Goal: Task Accomplishment & Management: Use online tool/utility

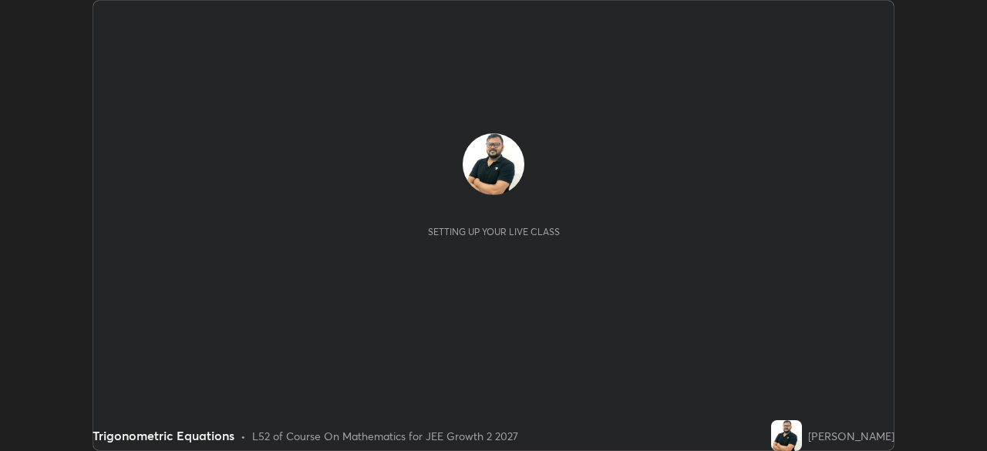
scroll to position [451, 987]
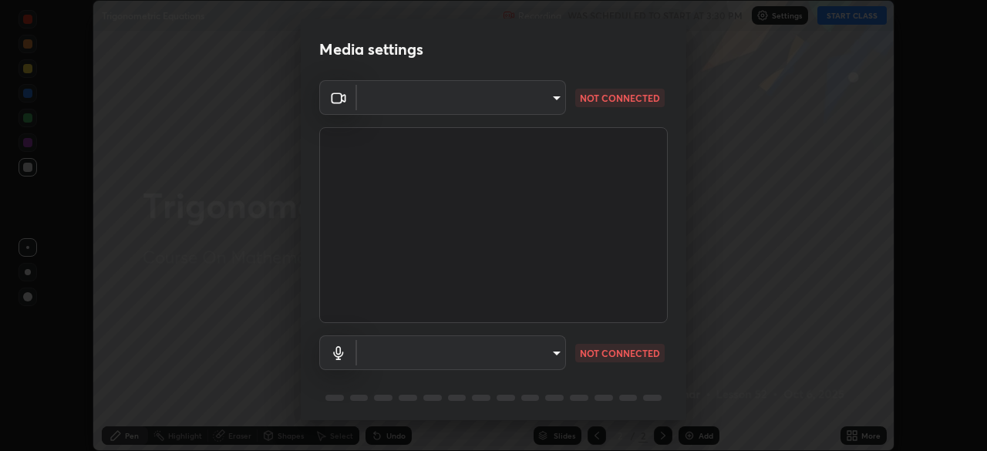
type input "684ead2b5c134b0fa43c59e64a558185a9d6e53ed06b1440a05fc340729f0d9f"
type input "default"
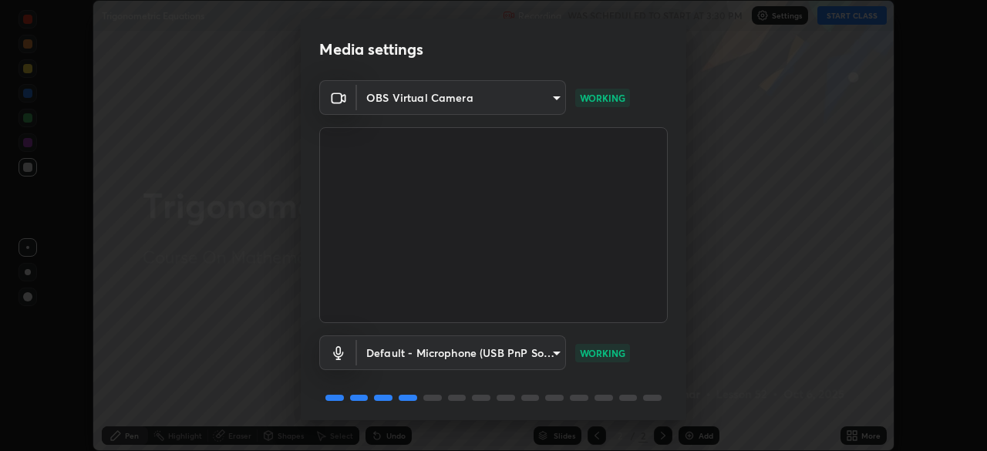
click at [544, 95] on body "Erase all Trigonometric Equations Recording WAS SCHEDULED TO START AT 3:30 PM S…" at bounding box center [493, 225] width 987 height 451
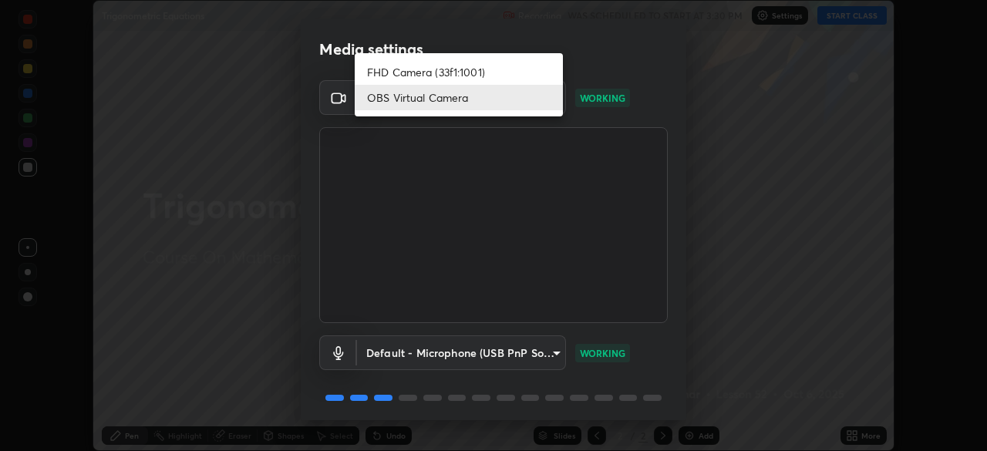
click at [511, 72] on li "FHD Camera (33f1:1001)" at bounding box center [459, 71] width 208 height 25
type input "39caa65dc23426385aa383ad0d0a4b68c28ae26f4a71cd21c25f84911154f6e3"
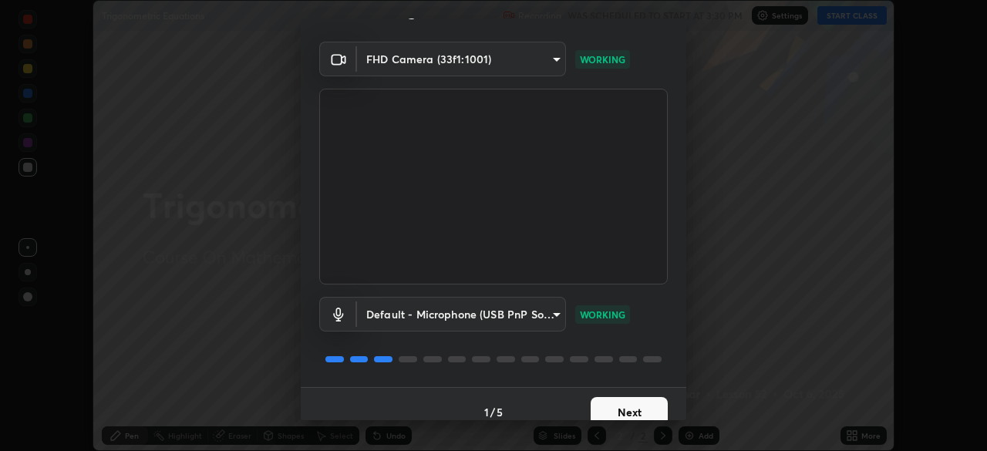
scroll to position [55, 0]
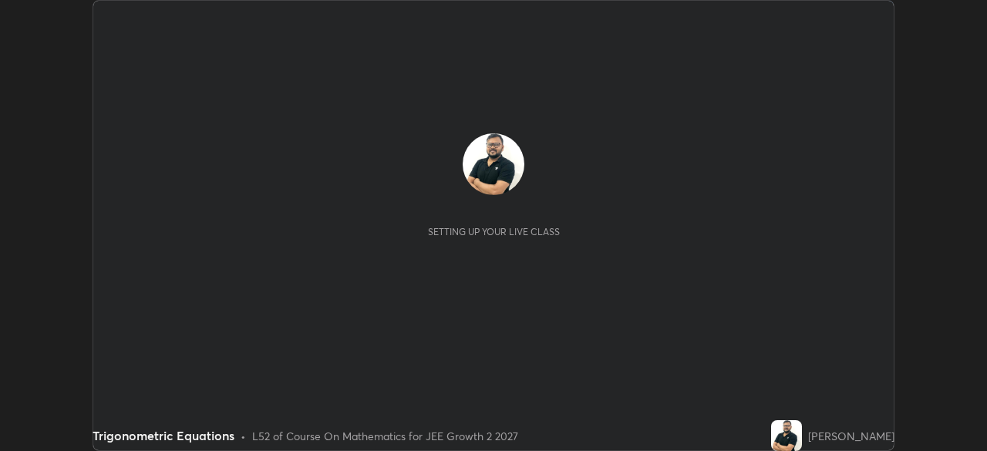
scroll to position [451, 987]
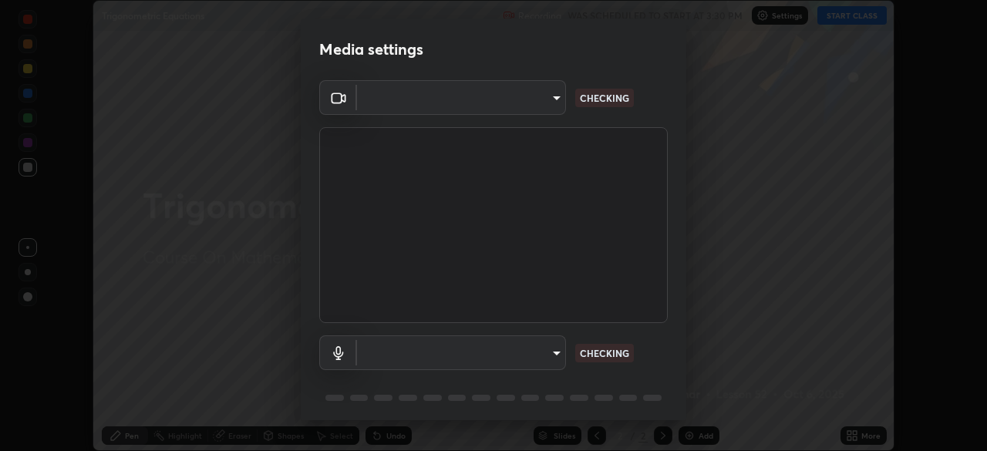
type input "684ead2b5c134b0fa43c59e64a558185a9d6e53ed06b1440a05fc340729f0d9f"
type input "default"
click at [552, 96] on body "Erase all Trigonometric Equations Recording WAS SCHEDULED TO START AT 3:30 PM S…" at bounding box center [493, 225] width 987 height 451
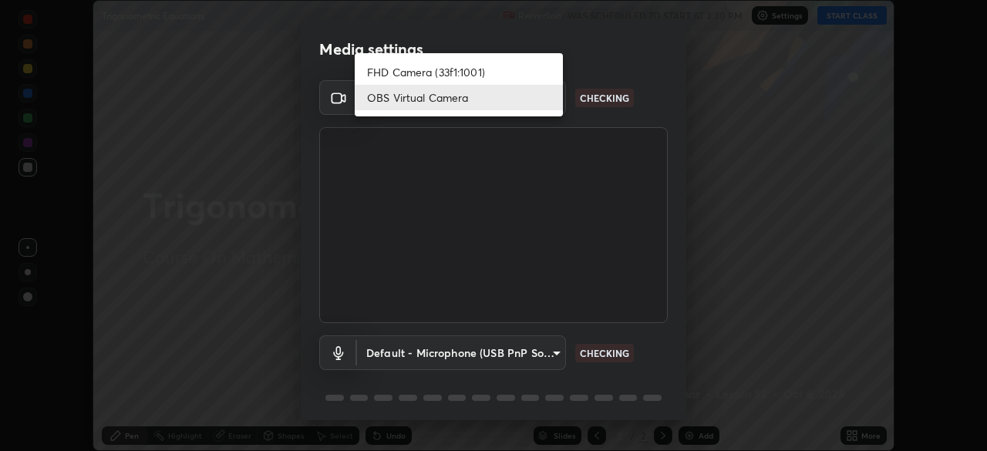
click at [493, 69] on li "FHD Camera (33f1:1001)" at bounding box center [459, 71] width 208 height 25
type input "39caa65dc23426385aa383ad0d0a4b68c28ae26f4a71cd21c25f84911154f6e3"
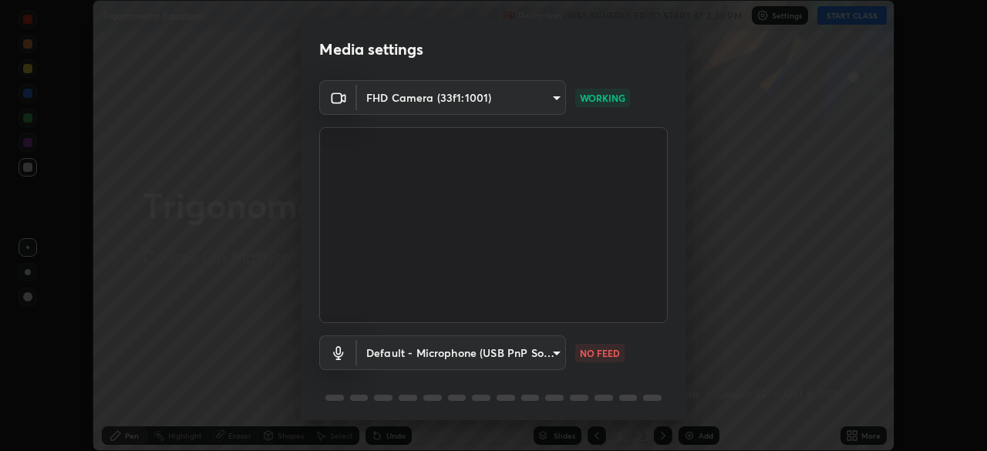
click at [551, 356] on body "Erase all Trigonometric Equations Recording WAS SCHEDULED TO START AT 3:30 PM S…" at bounding box center [493, 225] width 987 height 451
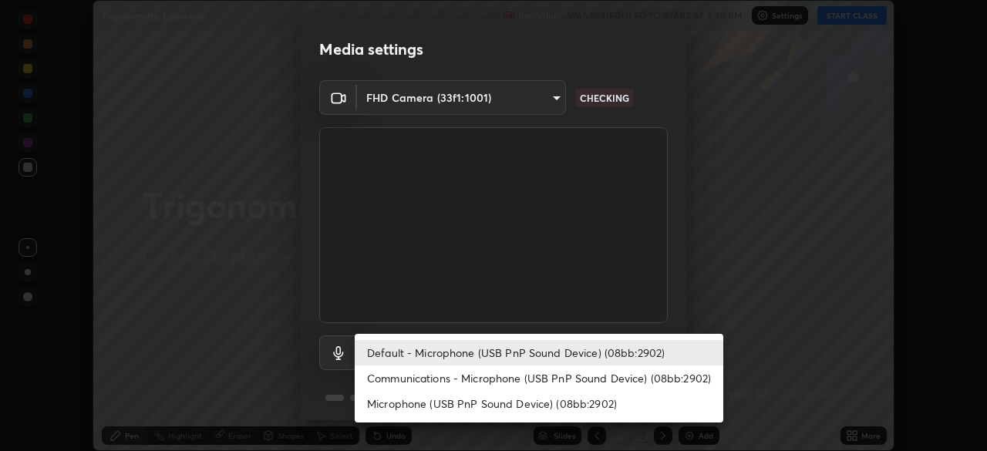
click at [523, 377] on li "Communications - Microphone (USB PnP Sound Device) (08bb:2902)" at bounding box center [539, 378] width 369 height 25
type input "communications"
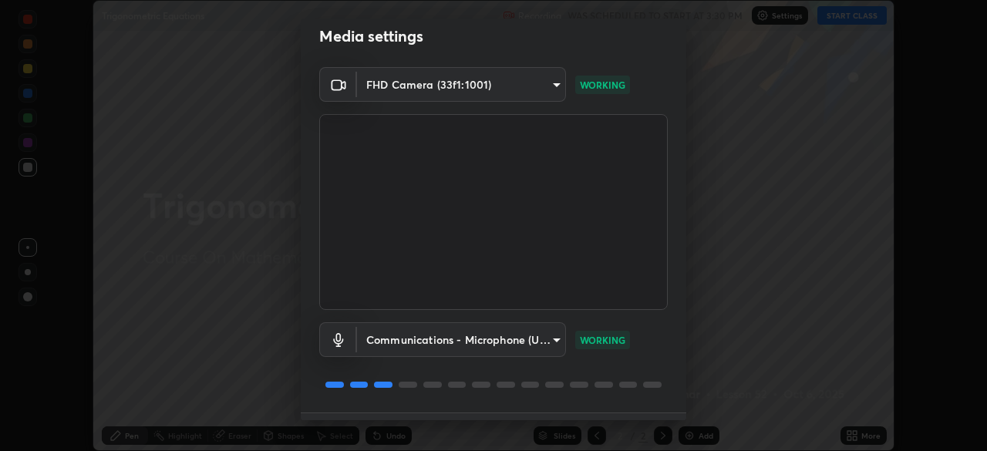
scroll to position [55, 0]
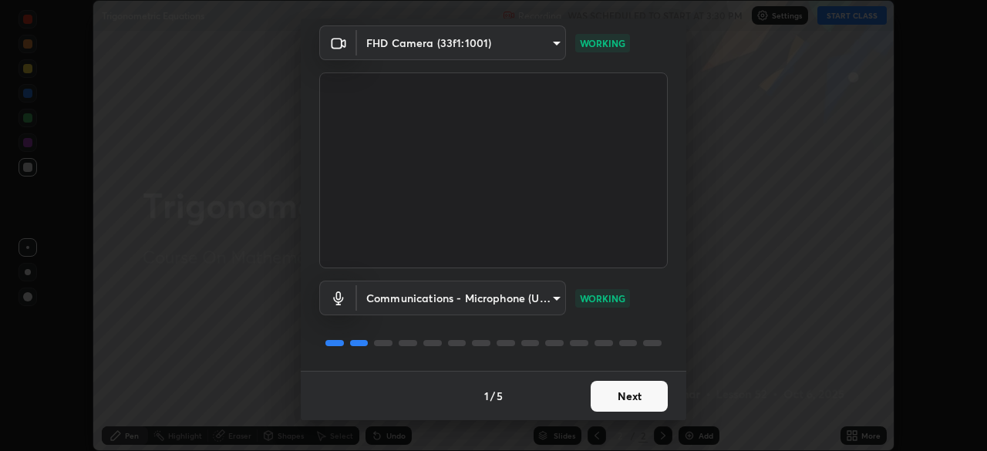
click at [639, 403] on button "Next" at bounding box center [629, 396] width 77 height 31
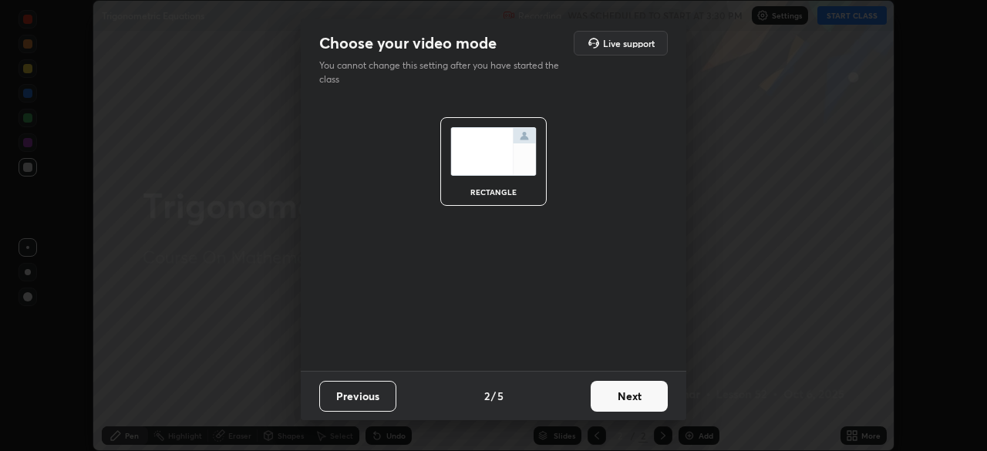
scroll to position [0, 0]
click at [643, 399] on button "Next" at bounding box center [629, 396] width 77 height 31
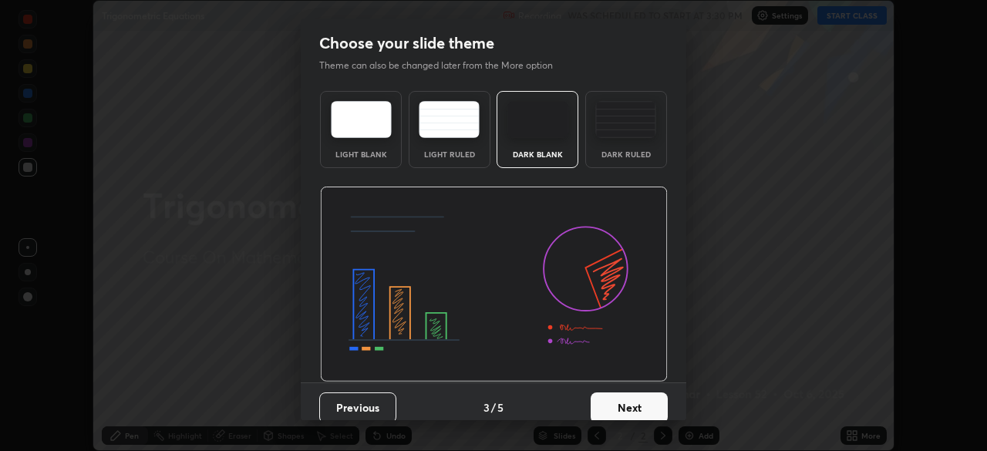
click at [639, 406] on button "Next" at bounding box center [629, 408] width 77 height 31
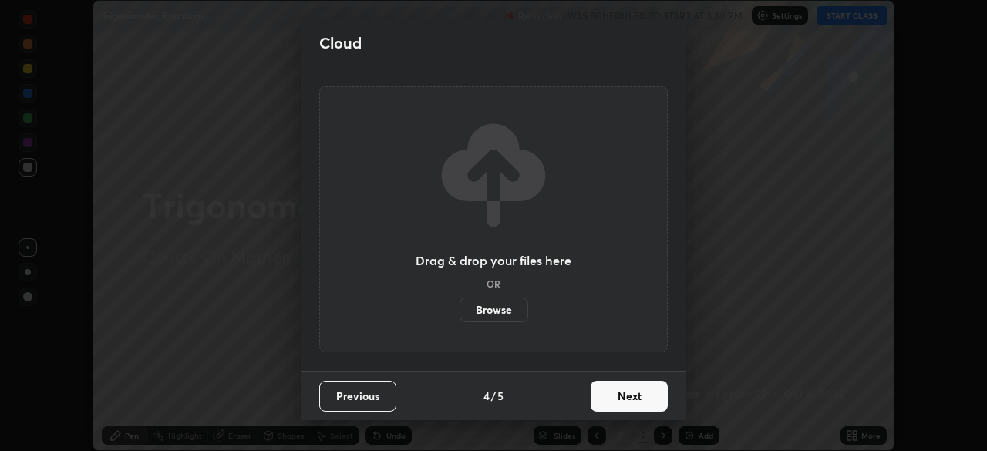
click at [639, 406] on button "Next" at bounding box center [629, 396] width 77 height 31
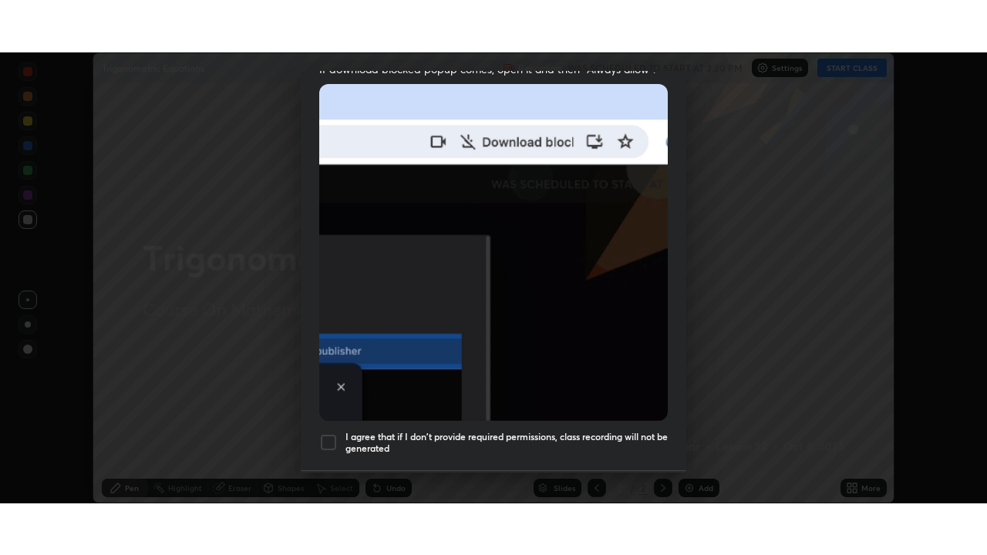
scroll to position [369, 0]
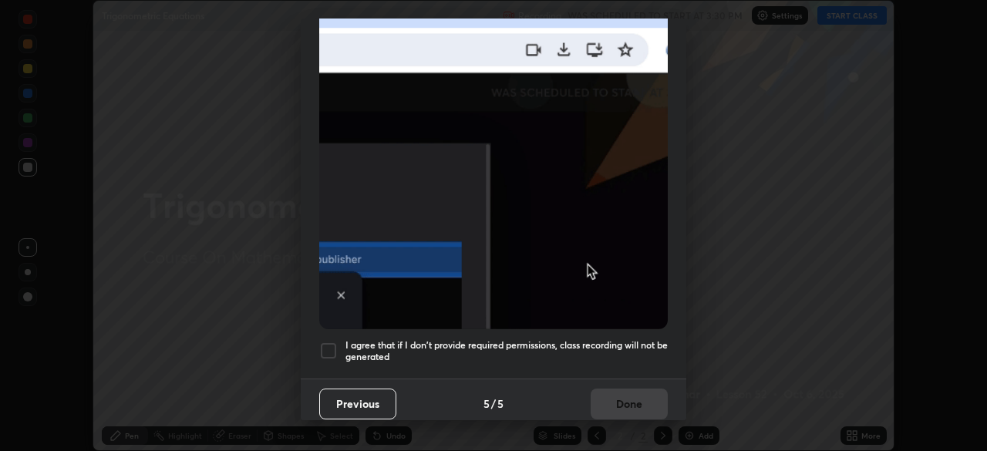
click at [322, 349] on div at bounding box center [328, 351] width 19 height 19
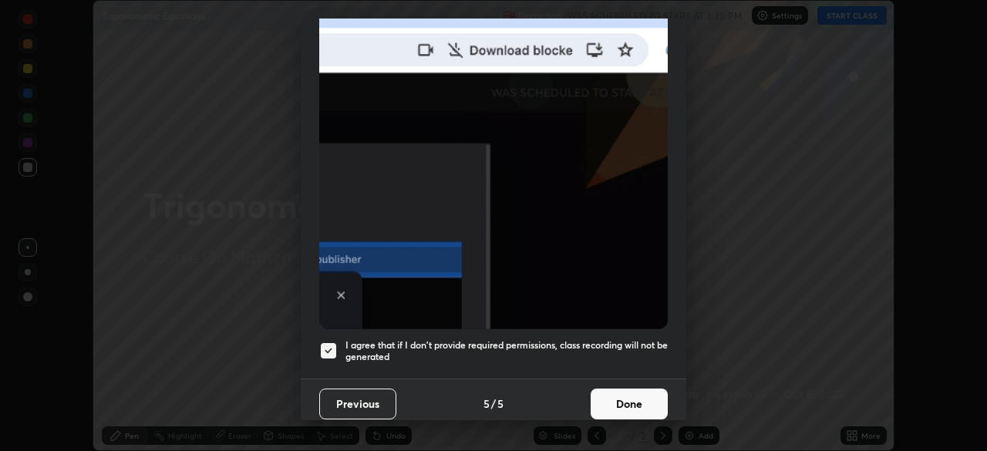
click at [629, 389] on button "Done" at bounding box center [629, 404] width 77 height 31
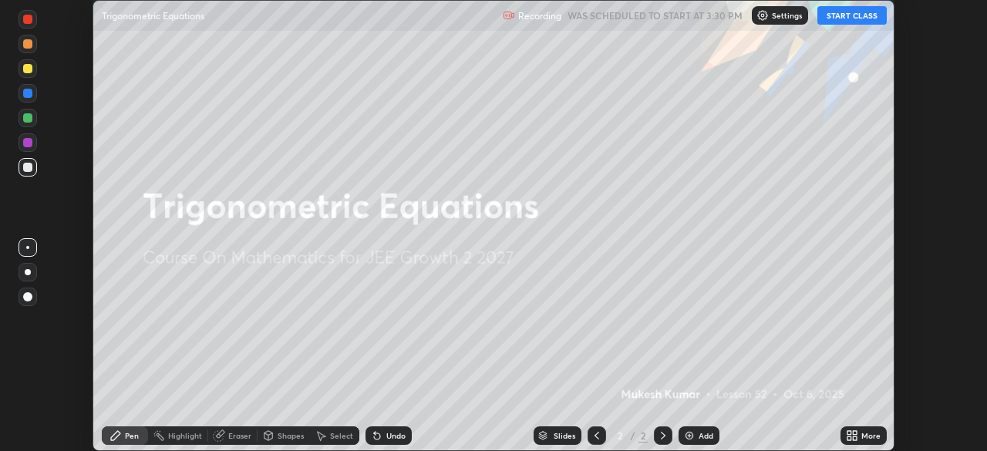
click at [845, 16] on button "START CLASS" at bounding box center [852, 15] width 69 height 19
click at [867, 428] on div "More" at bounding box center [864, 436] width 46 height 19
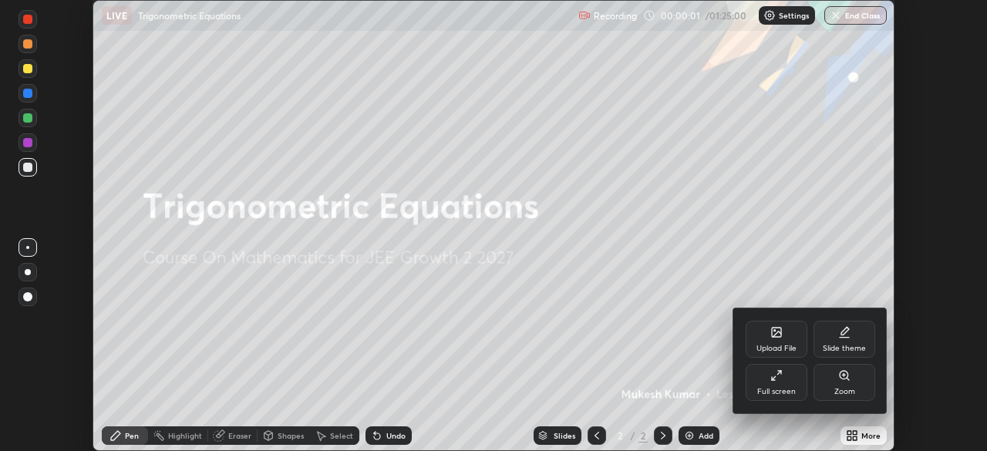
click at [777, 386] on div "Full screen" at bounding box center [777, 382] width 62 height 37
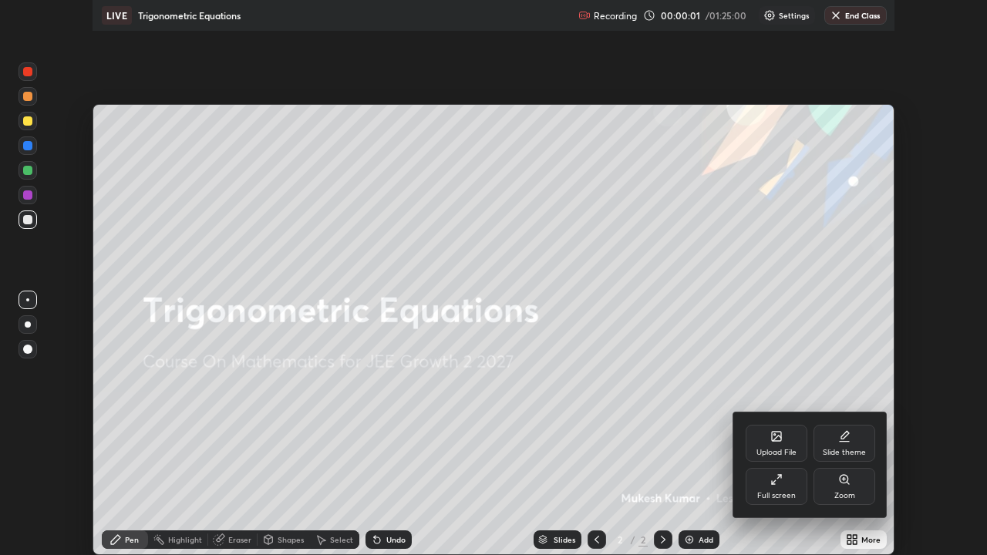
scroll to position [555, 987]
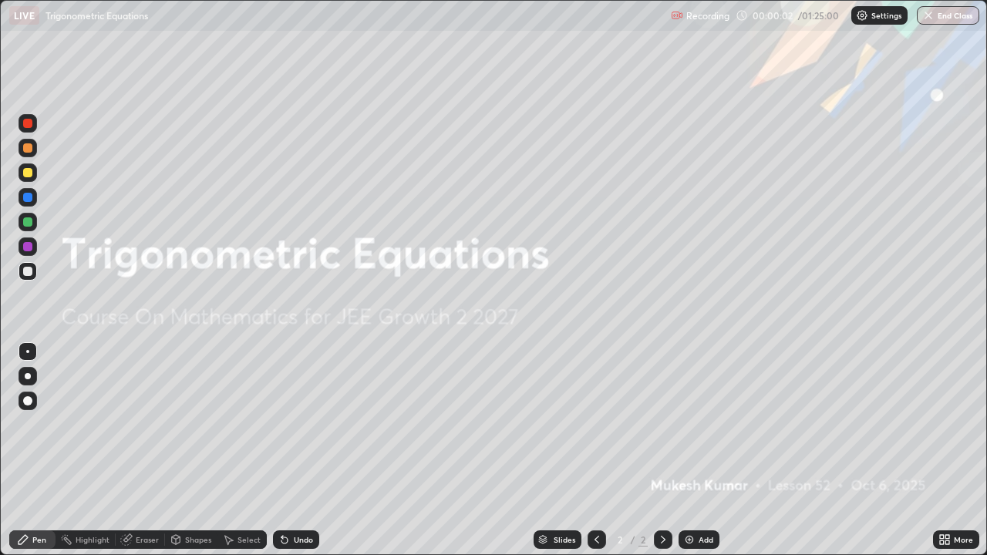
click at [699, 450] on div "Add" at bounding box center [706, 540] width 15 height 8
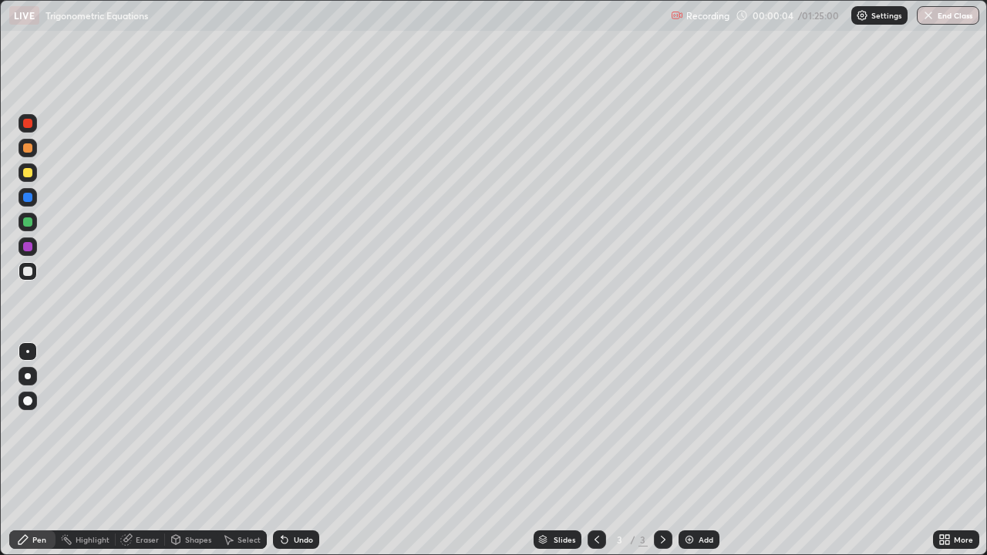
click at [33, 123] on div at bounding box center [28, 123] width 19 height 19
click at [31, 269] on div at bounding box center [27, 271] width 9 height 9
click at [299, 450] on div "Undo" at bounding box center [303, 540] width 19 height 8
click at [295, 450] on div "Undo" at bounding box center [303, 540] width 19 height 8
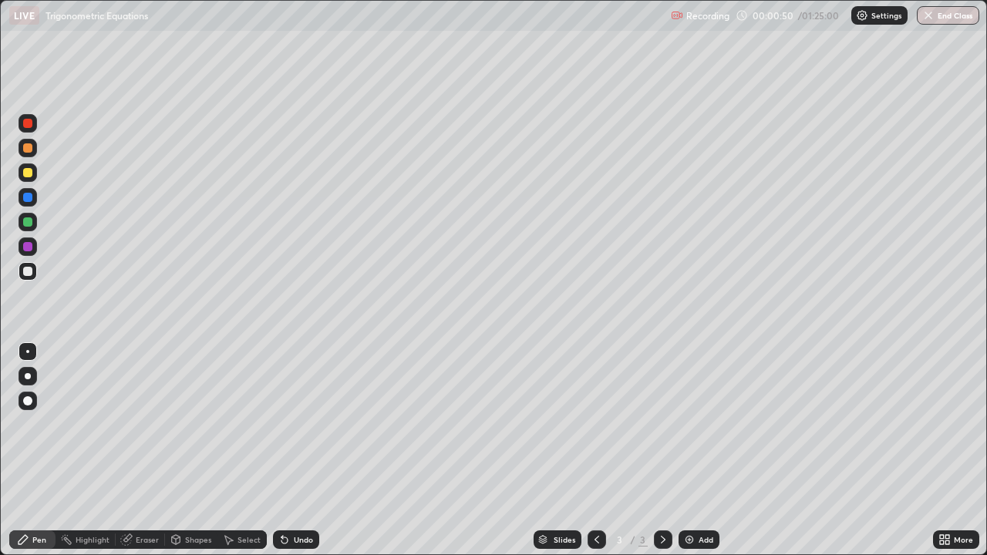
click at [299, 450] on div "Undo" at bounding box center [303, 540] width 19 height 8
click at [294, 450] on div "Undo" at bounding box center [303, 540] width 19 height 8
click at [246, 450] on div "Select" at bounding box center [249, 540] width 23 height 8
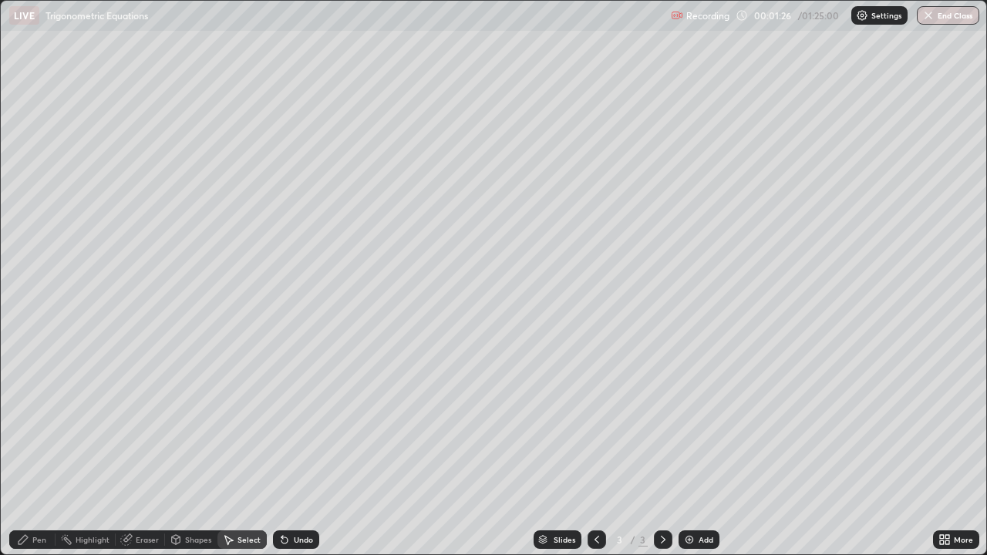
click at [197, 450] on div "Shapes" at bounding box center [198, 540] width 26 height 8
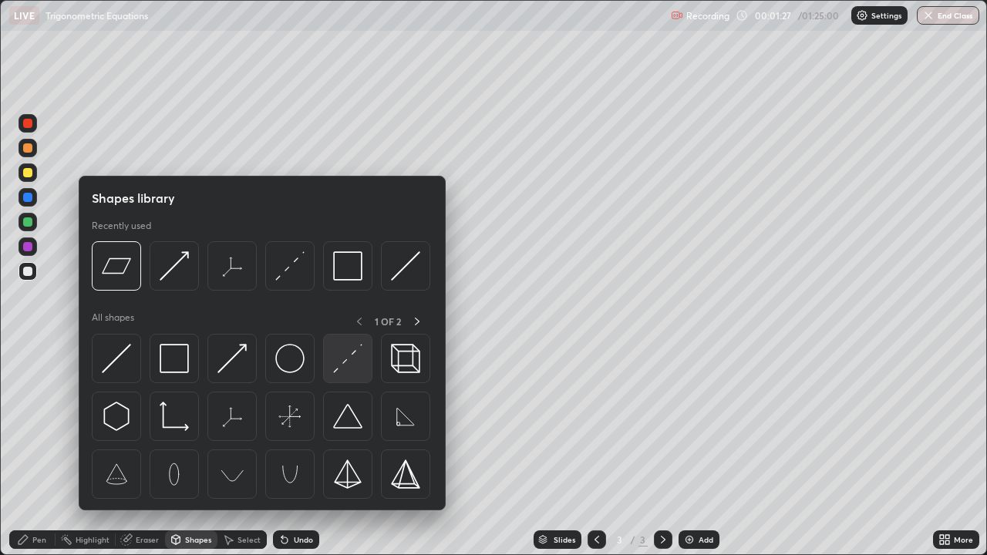
click at [348, 362] on img at bounding box center [347, 358] width 29 height 29
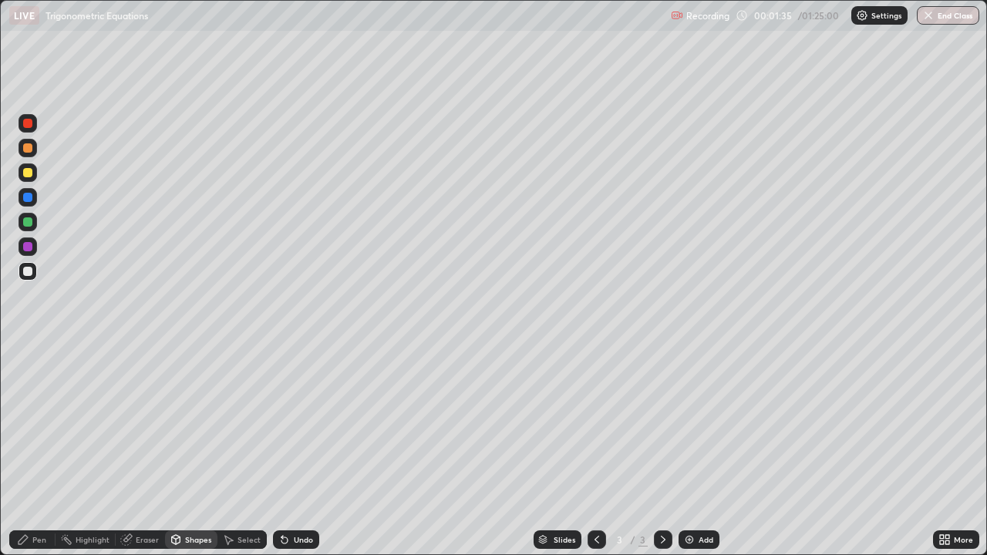
click at [38, 450] on div "Pen" at bounding box center [39, 540] width 14 height 8
click at [33, 221] on div at bounding box center [28, 222] width 19 height 19
click at [27, 272] on div at bounding box center [27, 271] width 9 height 9
click at [663, 450] on icon at bounding box center [663, 540] width 12 height 12
click at [697, 450] on div "Add" at bounding box center [699, 540] width 41 height 19
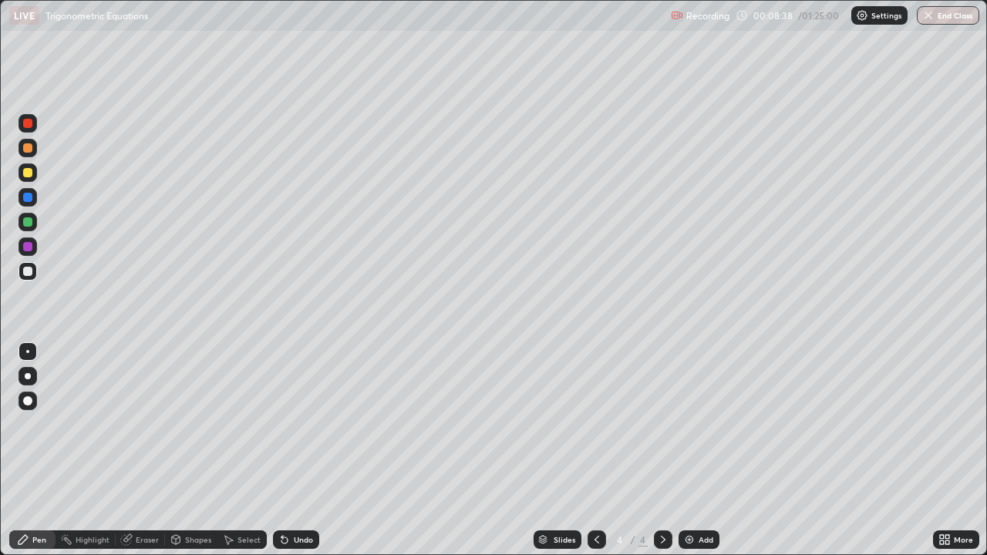
click at [31, 173] on div at bounding box center [27, 172] width 9 height 9
click at [29, 223] on div at bounding box center [27, 222] width 9 height 9
click at [31, 271] on div at bounding box center [27, 271] width 9 height 9
click at [302, 450] on div "Undo" at bounding box center [303, 540] width 19 height 8
click at [595, 450] on icon at bounding box center [597, 540] width 5 height 8
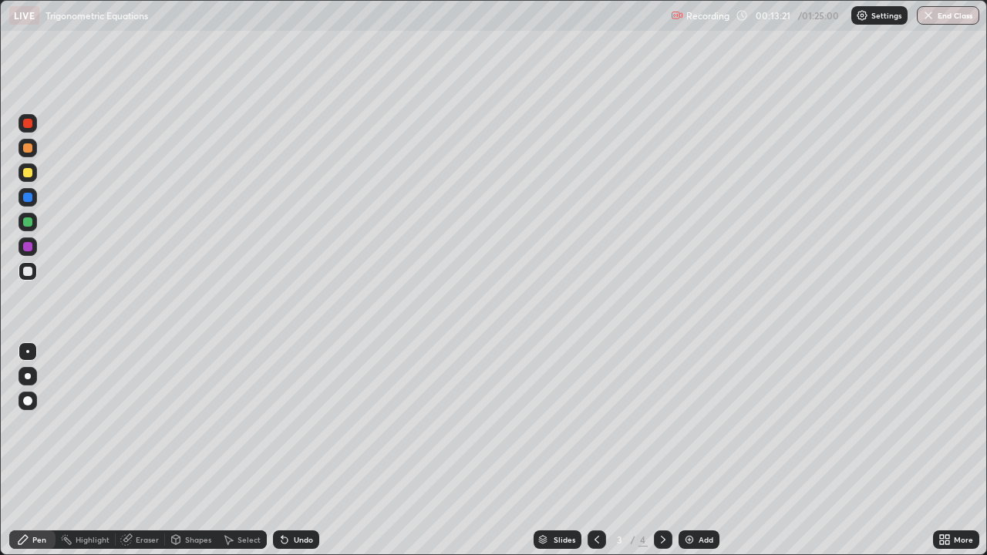
click at [662, 450] on icon at bounding box center [663, 540] width 12 height 12
click at [595, 450] on icon at bounding box center [597, 540] width 12 height 12
click at [663, 450] on icon at bounding box center [663, 540] width 12 height 12
click at [659, 450] on icon at bounding box center [663, 540] width 12 height 12
click at [694, 450] on div "Add" at bounding box center [699, 540] width 41 height 19
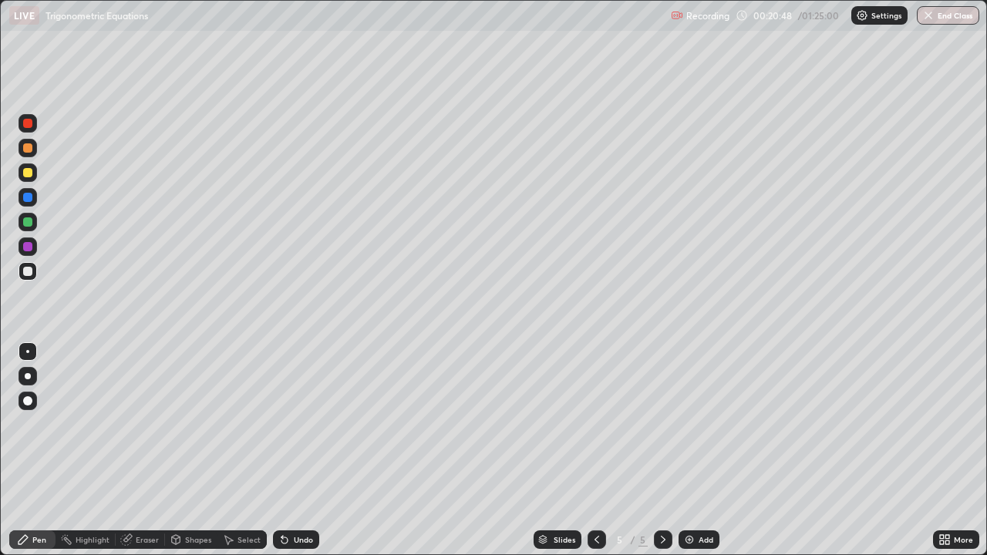
click at [29, 147] on div at bounding box center [27, 147] width 9 height 9
click at [27, 271] on div at bounding box center [27, 271] width 9 height 9
click at [198, 450] on div "Shapes" at bounding box center [198, 540] width 26 height 8
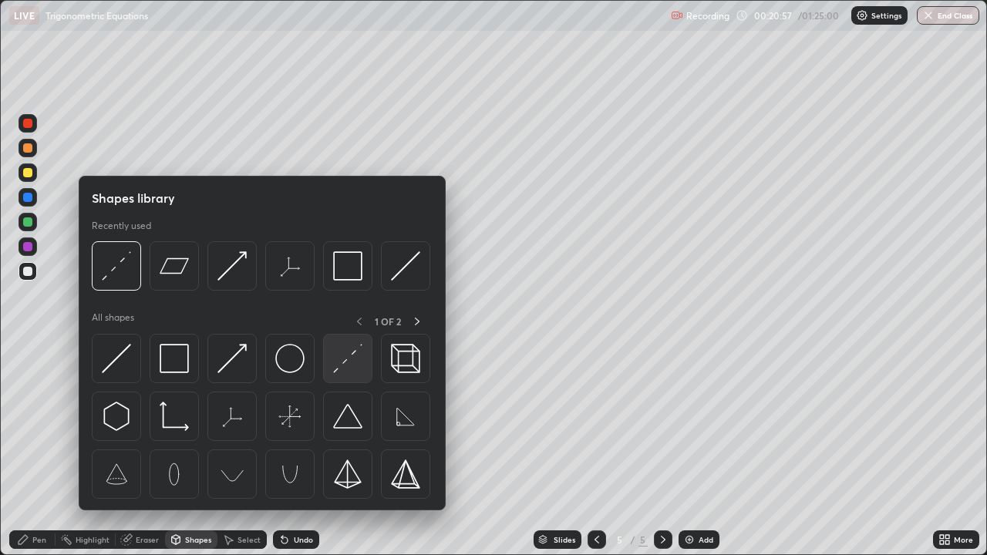
click at [346, 365] on img at bounding box center [347, 358] width 29 height 29
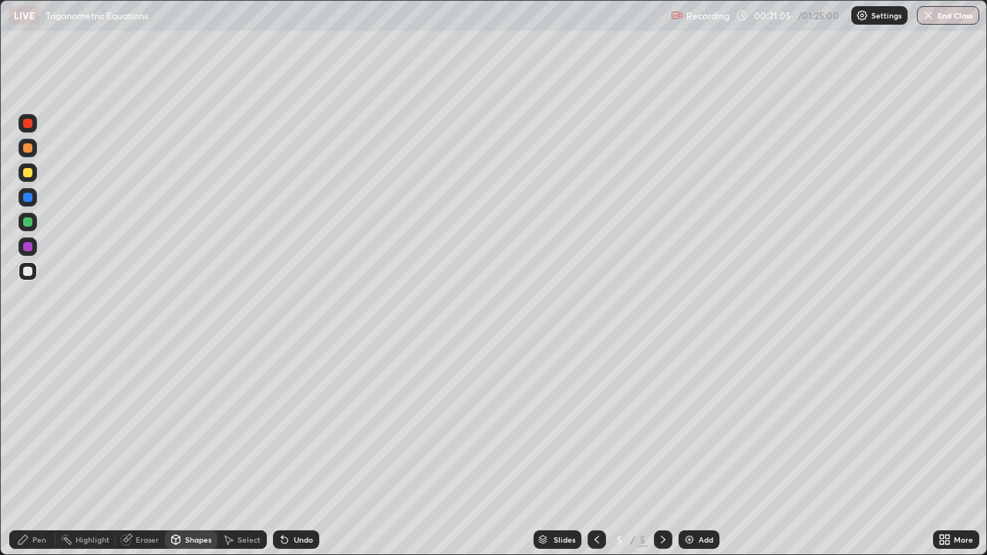
click at [43, 450] on div "Pen" at bounding box center [39, 540] width 14 height 8
click at [32, 223] on div at bounding box center [27, 222] width 9 height 9
click at [30, 248] on div at bounding box center [27, 246] width 9 height 9
click at [28, 270] on div at bounding box center [27, 271] width 9 height 9
click at [32, 174] on div at bounding box center [27, 172] width 9 height 9
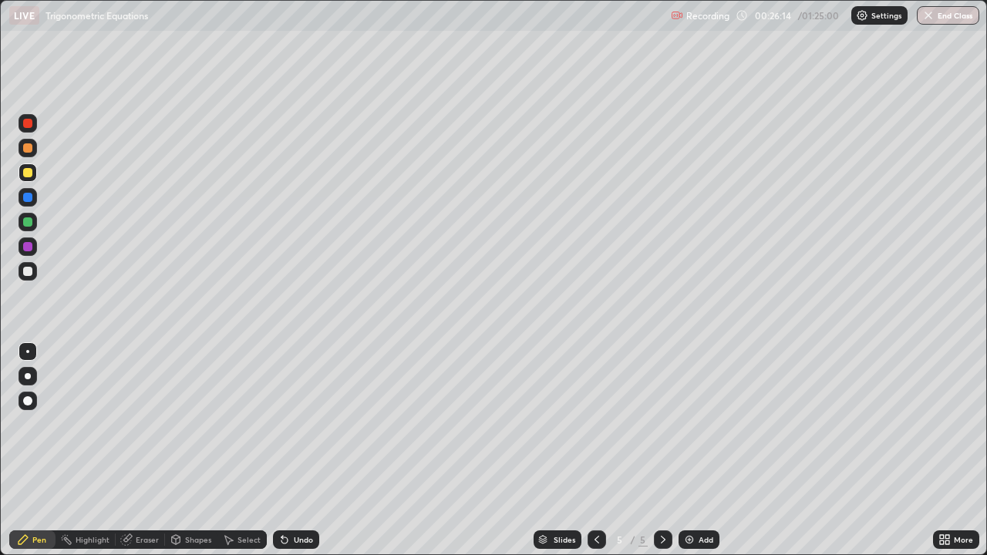
click at [702, 450] on div "Add" at bounding box center [706, 540] width 15 height 8
click at [31, 121] on div at bounding box center [27, 123] width 9 height 9
click at [595, 450] on icon at bounding box center [597, 540] width 5 height 8
click at [662, 450] on icon at bounding box center [663, 540] width 12 height 12
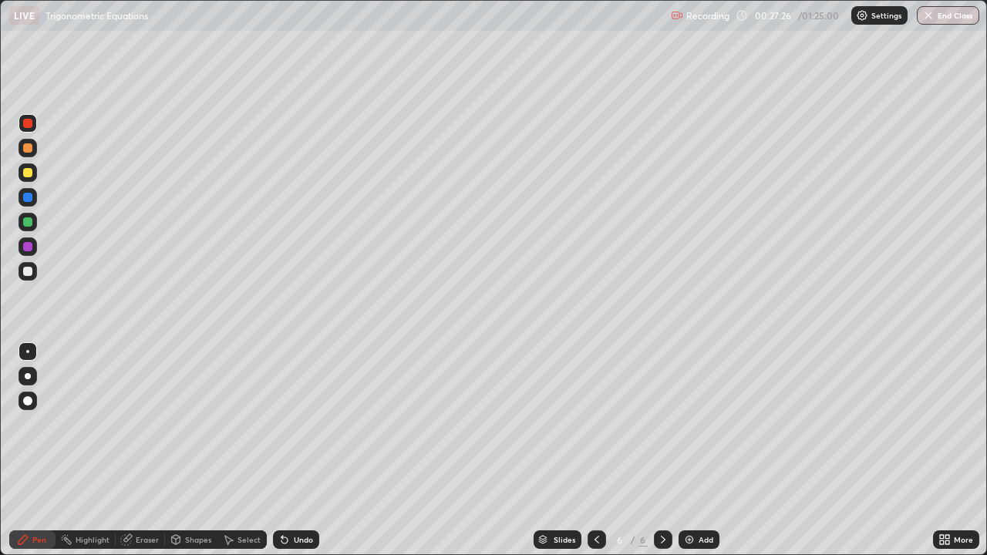
click at [25, 275] on div at bounding box center [27, 271] width 9 height 9
click at [295, 450] on div "Undo" at bounding box center [303, 540] width 19 height 8
click at [301, 450] on div "Undo" at bounding box center [303, 540] width 19 height 8
click at [306, 450] on div "Undo" at bounding box center [303, 540] width 19 height 8
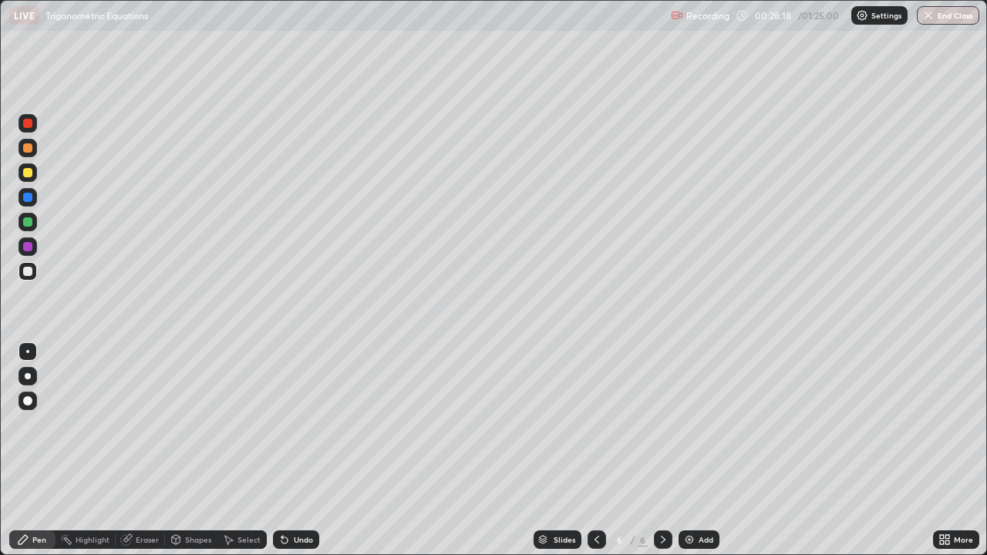
click at [306, 450] on div "Undo" at bounding box center [303, 540] width 19 height 8
click at [310, 450] on div "Undo" at bounding box center [303, 540] width 19 height 8
click at [31, 222] on div at bounding box center [27, 222] width 9 height 9
click at [29, 268] on div at bounding box center [27, 271] width 9 height 9
click at [692, 450] on img at bounding box center [689, 540] width 12 height 12
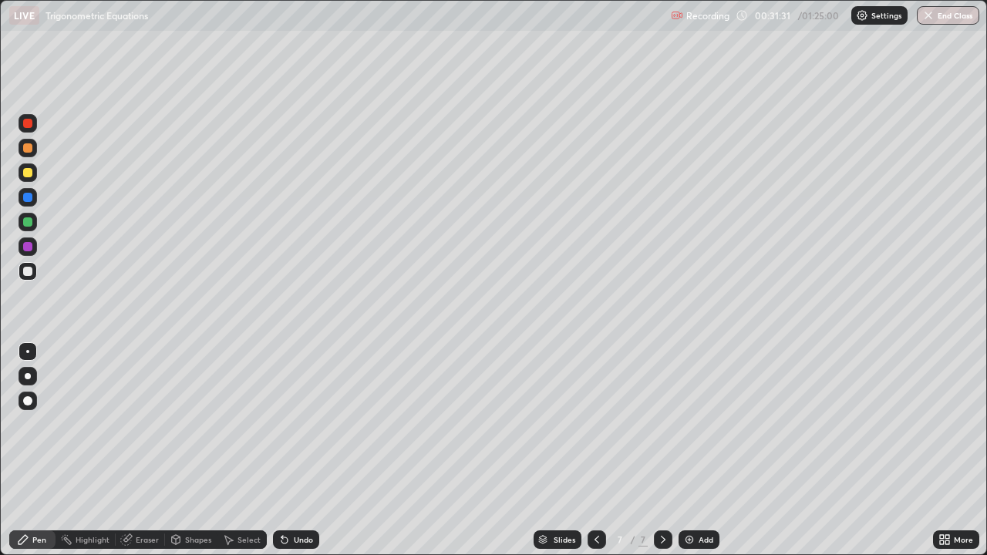
click at [595, 450] on icon at bounding box center [597, 540] width 12 height 12
click at [661, 450] on icon at bounding box center [663, 540] width 5 height 8
click at [595, 450] on icon at bounding box center [597, 540] width 12 height 12
click at [663, 450] on icon at bounding box center [663, 540] width 5 height 8
click at [595, 450] on icon at bounding box center [597, 540] width 12 height 12
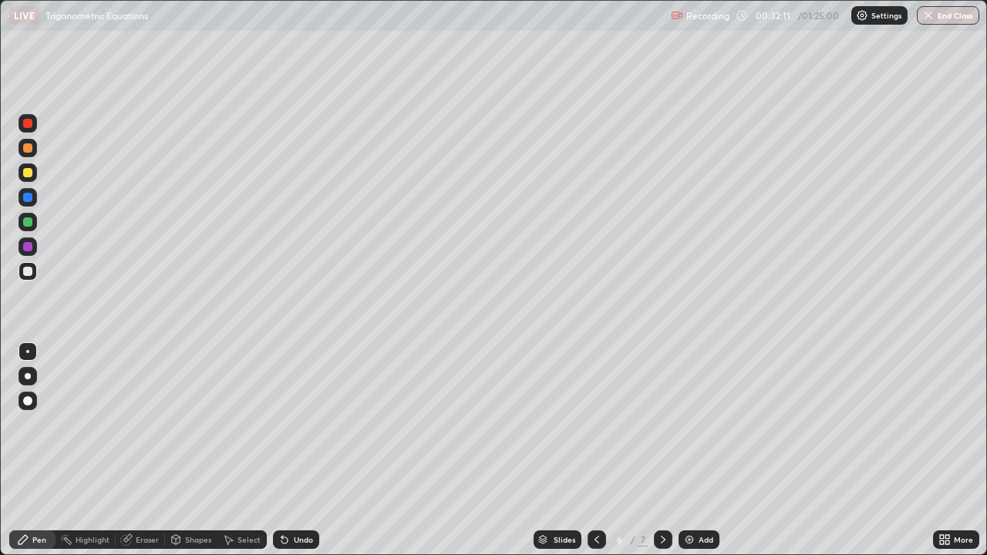
click at [661, 450] on icon at bounding box center [663, 540] width 5 height 8
click at [595, 450] on icon at bounding box center [597, 540] width 12 height 12
click at [660, 450] on icon at bounding box center [663, 540] width 12 height 12
click at [29, 222] on div at bounding box center [27, 222] width 9 height 9
click at [602, 450] on div at bounding box center [597, 540] width 19 height 19
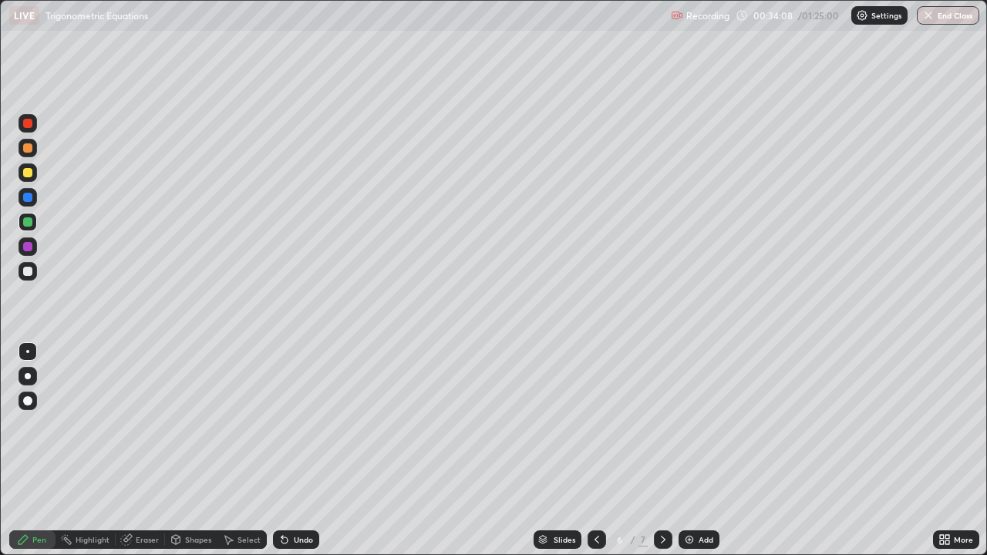
click at [595, 450] on icon at bounding box center [597, 540] width 12 height 12
click at [661, 450] on icon at bounding box center [663, 540] width 5 height 8
click at [595, 450] on icon at bounding box center [597, 540] width 5 height 8
click at [662, 450] on icon at bounding box center [663, 540] width 12 height 12
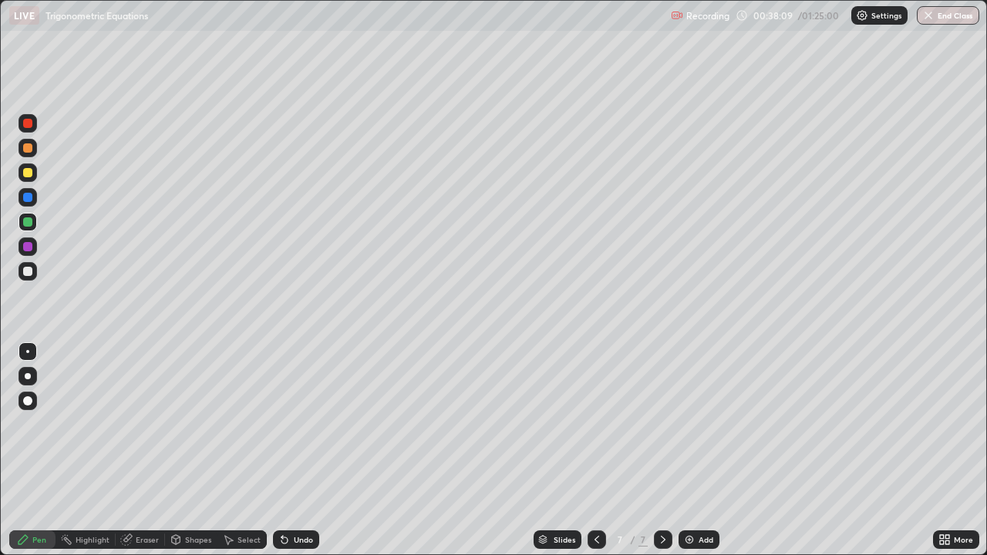
click at [596, 450] on icon at bounding box center [597, 540] width 12 height 12
click at [663, 450] on div at bounding box center [663, 540] width 19 height 31
click at [597, 450] on icon at bounding box center [597, 540] width 12 height 12
click at [595, 450] on icon at bounding box center [597, 540] width 5 height 8
click at [659, 450] on icon at bounding box center [663, 540] width 12 height 12
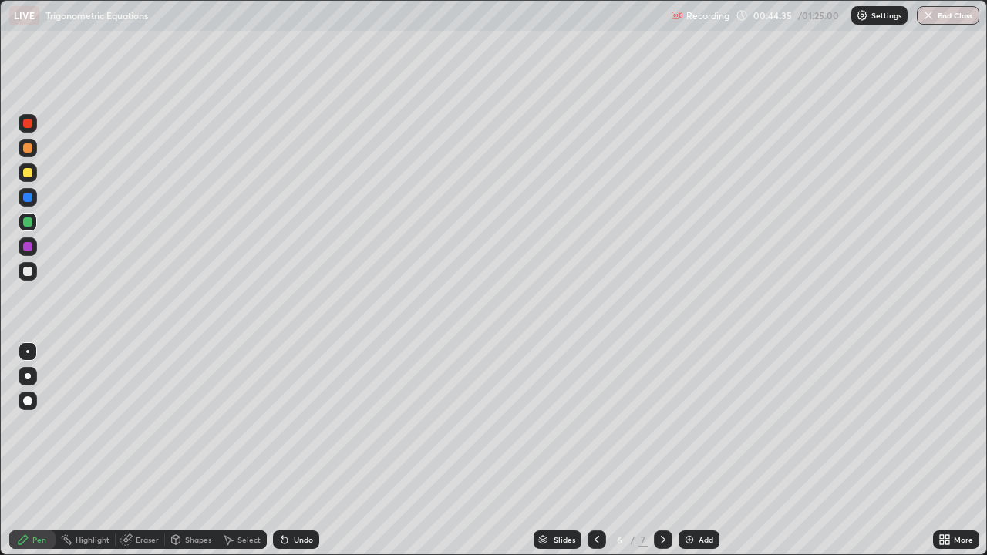
click at [662, 450] on icon at bounding box center [663, 540] width 12 height 12
click at [691, 450] on img at bounding box center [689, 540] width 12 height 12
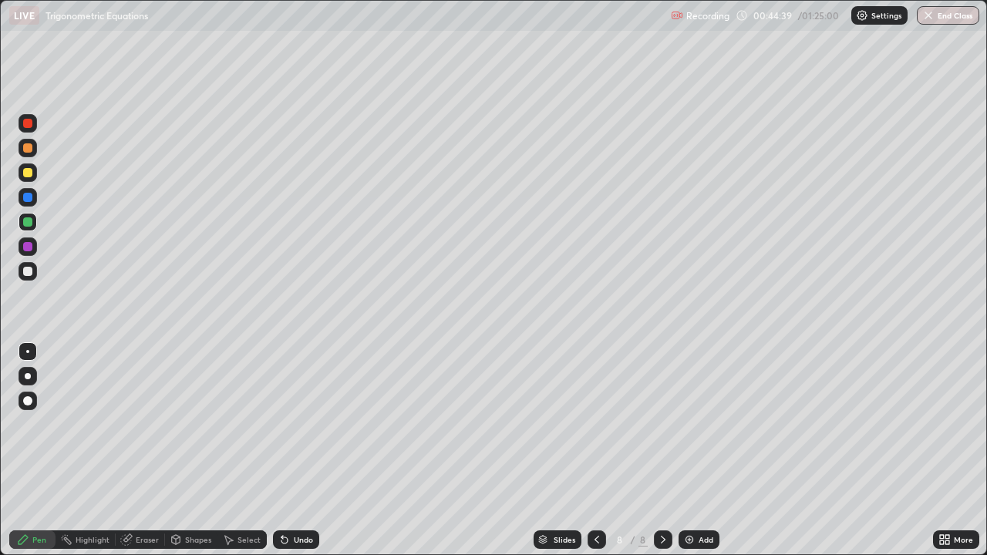
click at [29, 124] on div at bounding box center [27, 123] width 9 height 9
click at [29, 169] on div at bounding box center [27, 172] width 9 height 9
click at [598, 450] on div at bounding box center [597, 540] width 19 height 19
click at [598, 450] on icon at bounding box center [597, 540] width 12 height 12
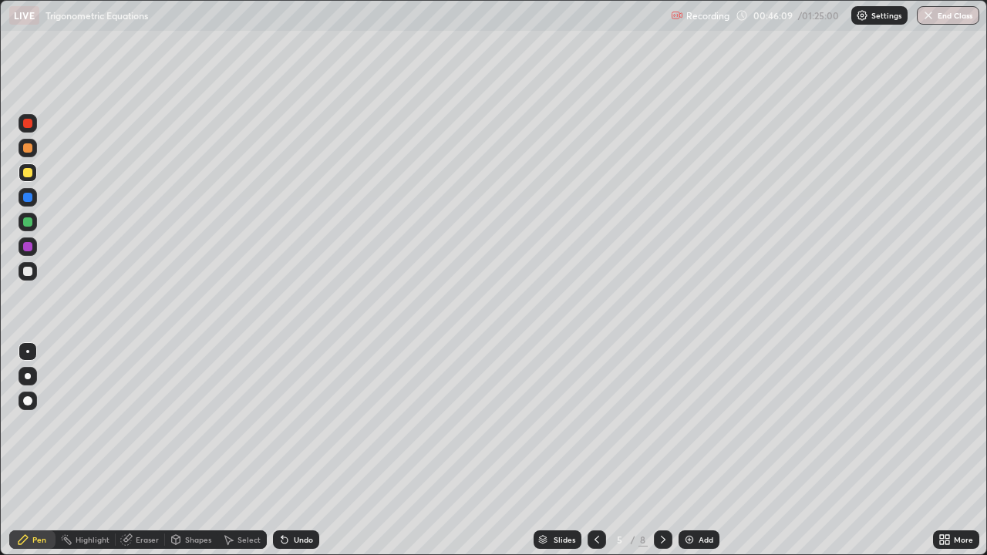
click at [598, 450] on icon at bounding box center [597, 540] width 12 height 12
click at [662, 450] on icon at bounding box center [663, 540] width 12 height 12
click at [662, 450] on icon at bounding box center [663, 540] width 5 height 8
click at [662, 450] on icon at bounding box center [663, 540] width 12 height 12
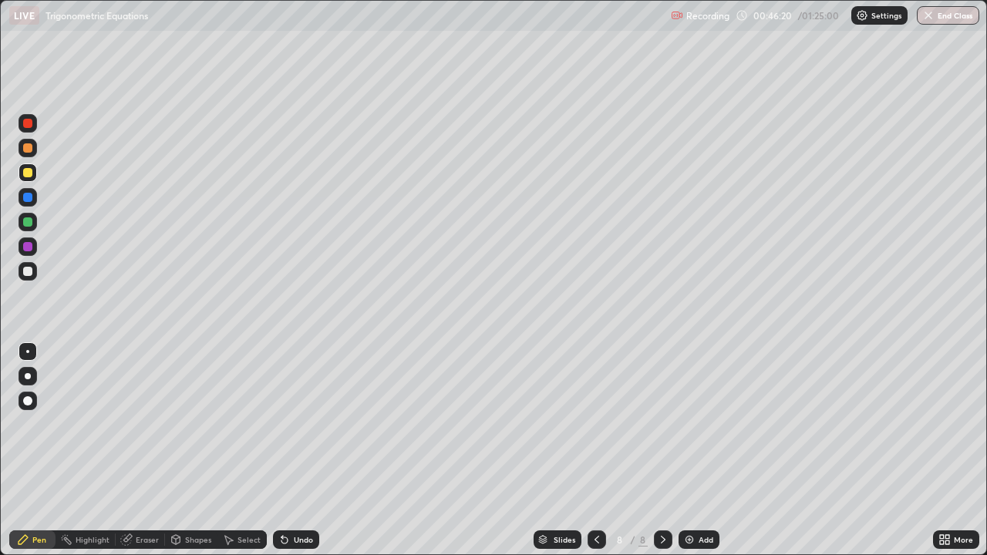
click at [658, 450] on div at bounding box center [663, 540] width 19 height 19
click at [660, 450] on icon at bounding box center [663, 540] width 12 height 12
click at [249, 450] on div "Select" at bounding box center [249, 540] width 23 height 8
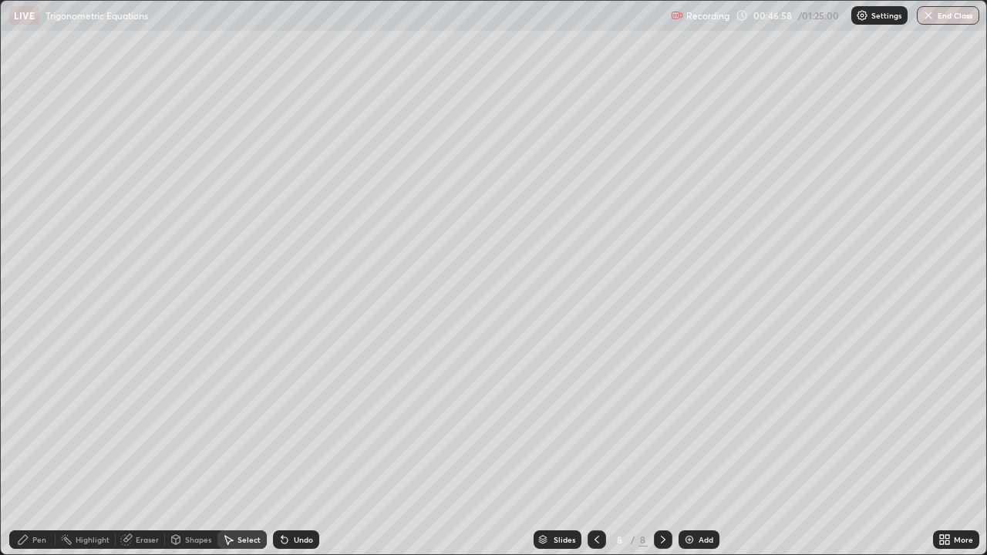
click at [191, 450] on div "Shapes" at bounding box center [198, 540] width 26 height 8
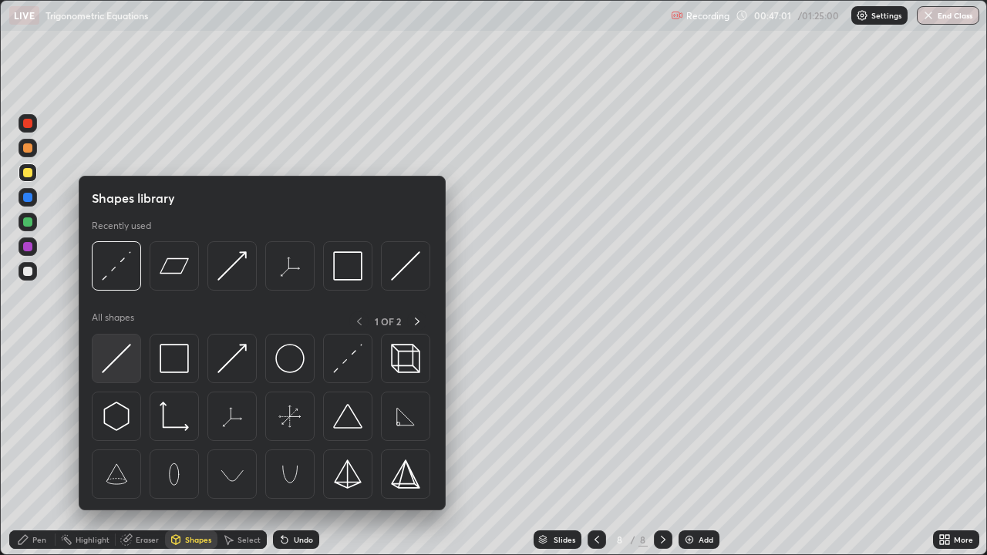
click at [122, 352] on img at bounding box center [116, 358] width 29 height 29
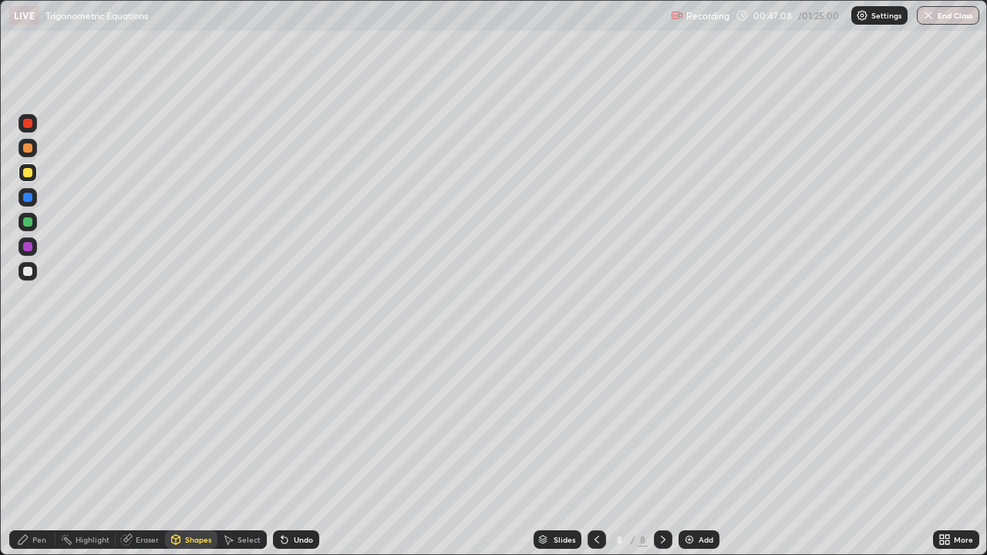
click at [44, 450] on div "Pen" at bounding box center [32, 540] width 46 height 19
click at [29, 278] on div at bounding box center [28, 271] width 19 height 19
click at [195, 450] on div "Shapes" at bounding box center [198, 540] width 26 height 8
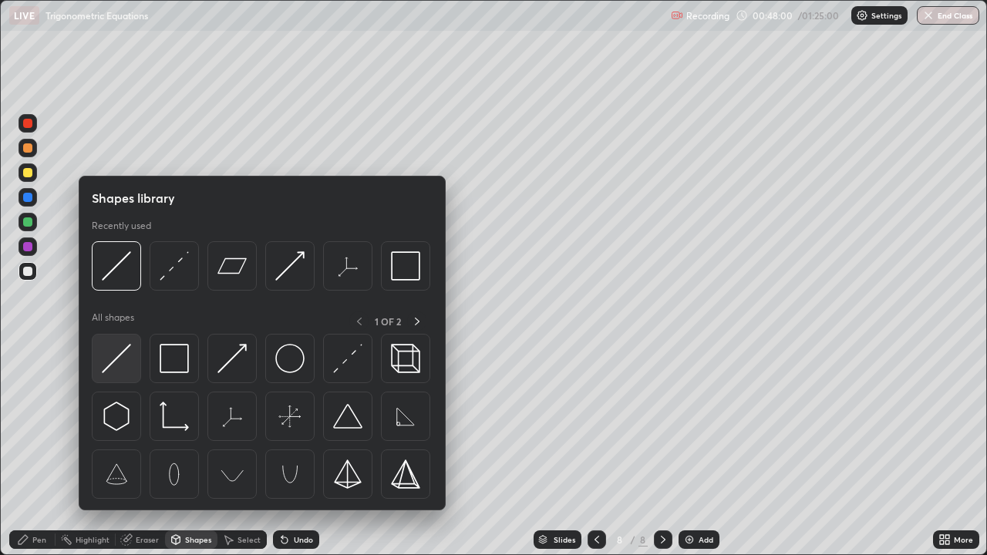
click at [119, 359] on img at bounding box center [116, 358] width 29 height 29
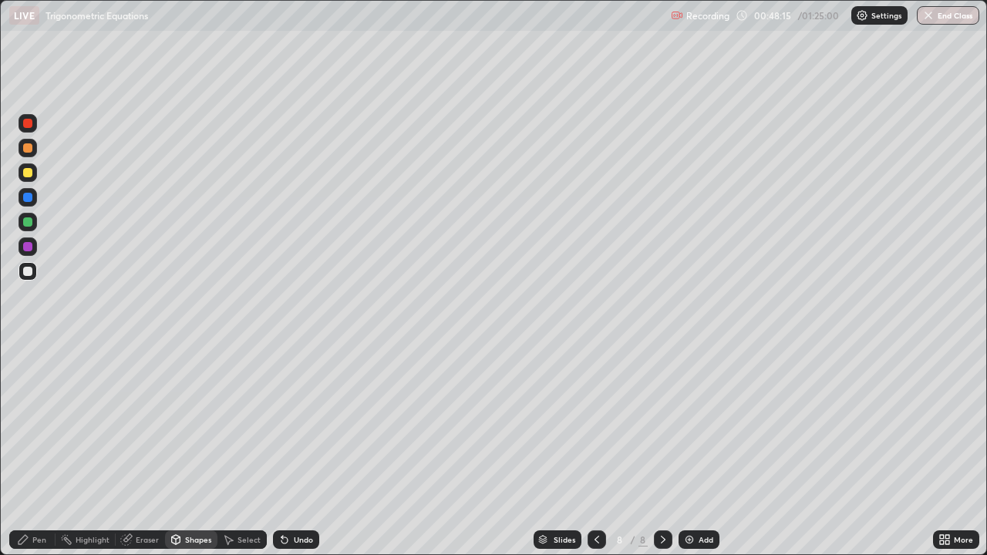
click at [29, 221] on div at bounding box center [27, 222] width 9 height 9
click at [42, 450] on div "Pen" at bounding box center [39, 540] width 14 height 8
click at [388, 450] on div "Slides 8 / 8 Add" at bounding box center [626, 540] width 614 height 31
click at [692, 450] on img at bounding box center [689, 540] width 12 height 12
click at [28, 120] on div at bounding box center [27, 123] width 9 height 9
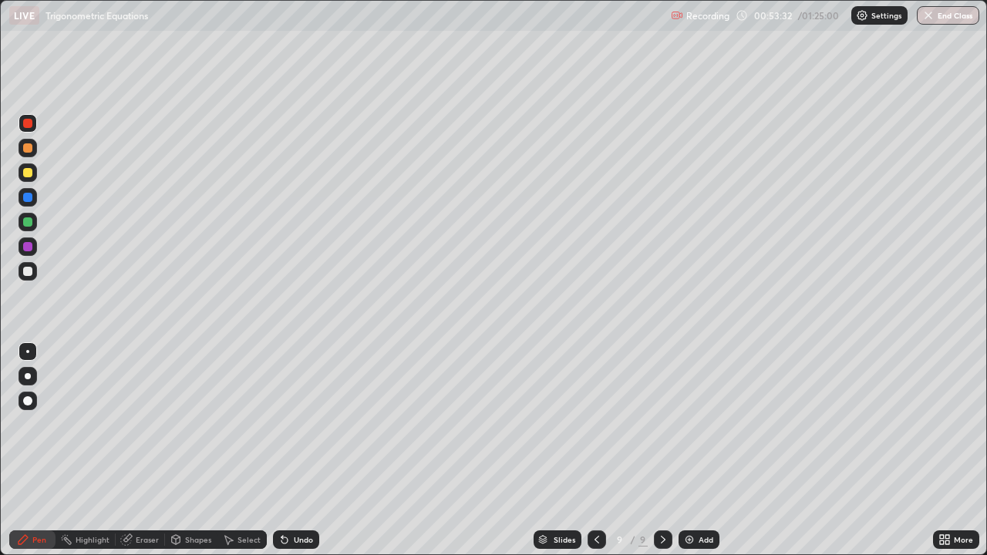
click at [294, 450] on div "Undo" at bounding box center [303, 540] width 19 height 8
click at [29, 222] on div at bounding box center [27, 222] width 9 height 9
click at [27, 248] on div at bounding box center [27, 246] width 9 height 9
click at [25, 271] on div at bounding box center [27, 271] width 9 height 9
click at [29, 225] on div at bounding box center [27, 222] width 9 height 9
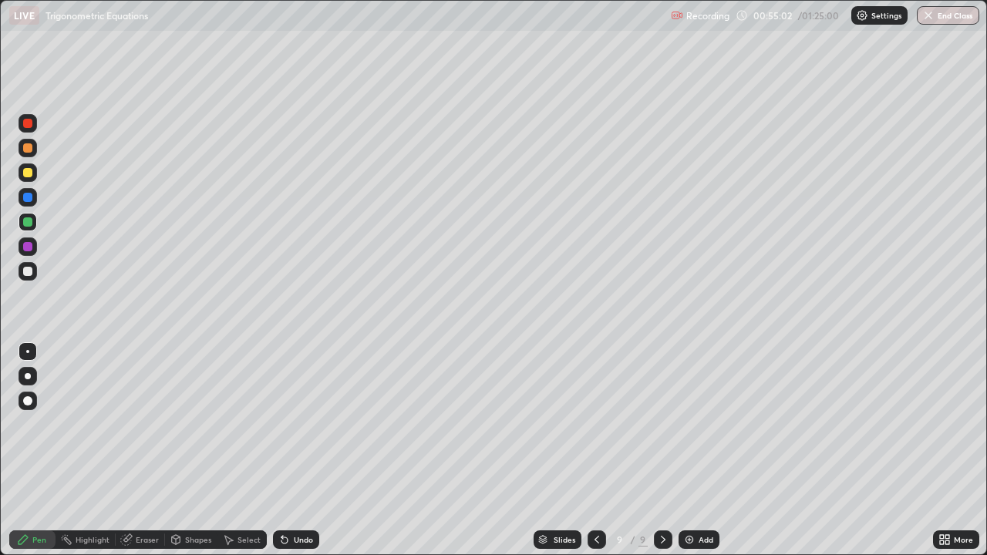
click at [31, 224] on div at bounding box center [27, 222] width 9 height 9
click at [196, 450] on div "Shapes" at bounding box center [198, 540] width 26 height 8
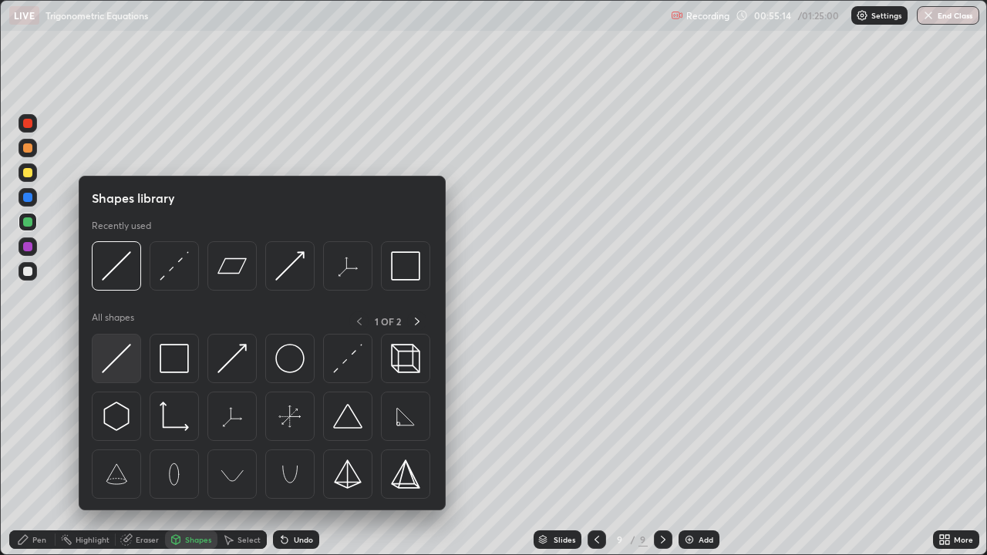
click at [116, 364] on img at bounding box center [116, 358] width 29 height 29
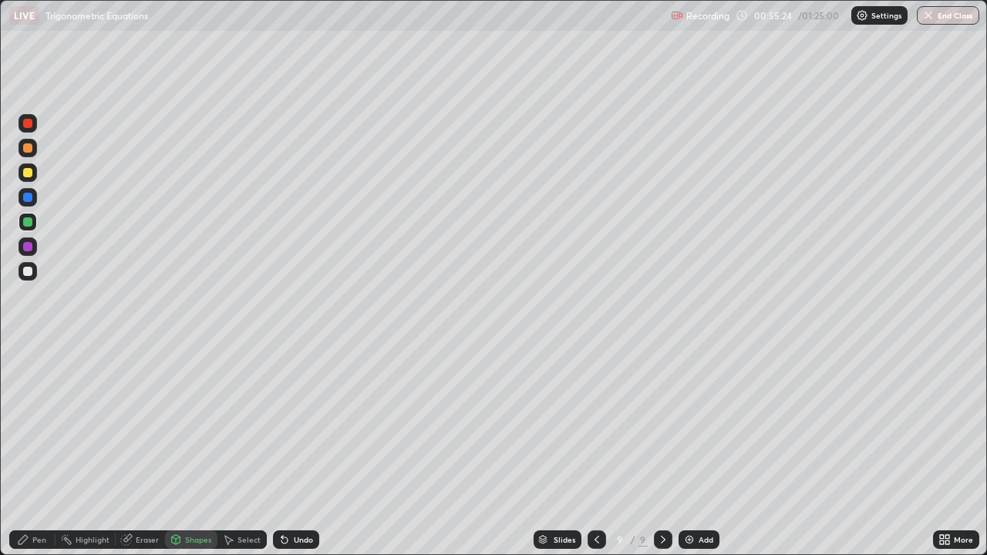
click at [42, 450] on div "Pen" at bounding box center [39, 540] width 14 height 8
click at [27, 273] on div at bounding box center [27, 271] width 9 height 9
click at [706, 450] on div "Add" at bounding box center [699, 540] width 41 height 19
click at [28, 120] on div at bounding box center [27, 123] width 9 height 9
click at [30, 270] on div at bounding box center [27, 271] width 9 height 9
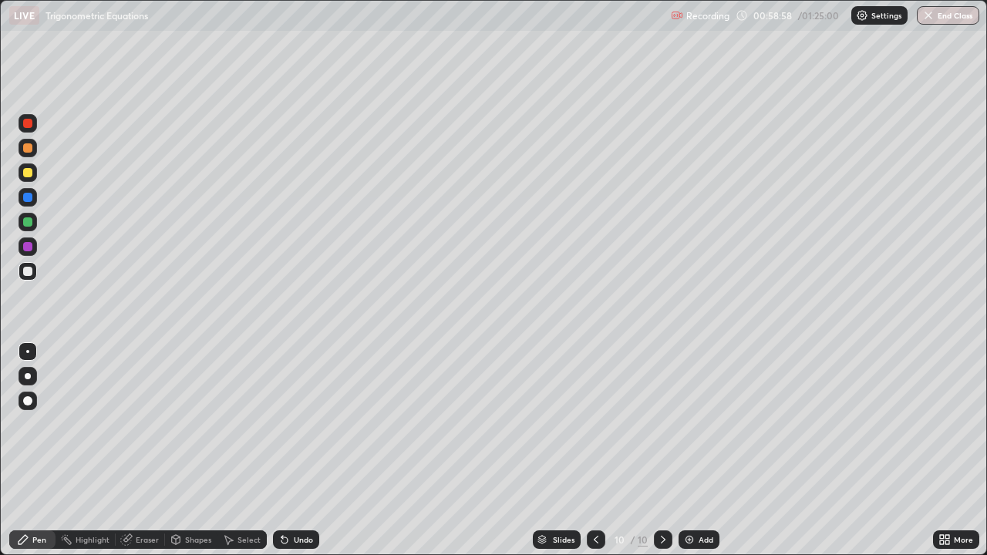
click at [299, 450] on div "Undo" at bounding box center [303, 540] width 19 height 8
click at [303, 450] on div "Undo" at bounding box center [303, 540] width 19 height 8
click at [295, 450] on div "Undo" at bounding box center [303, 540] width 19 height 8
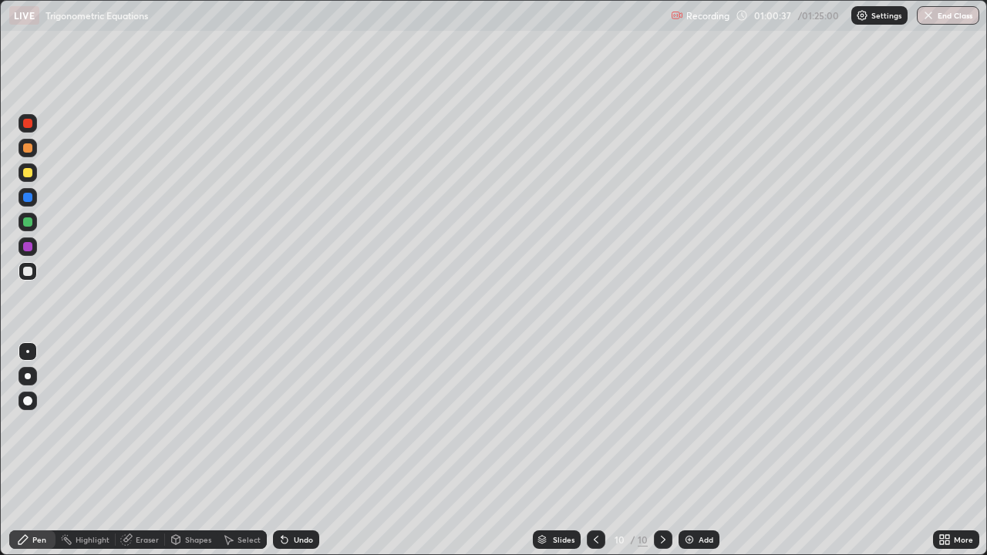
click at [295, 450] on div "Undo" at bounding box center [303, 540] width 19 height 8
click at [296, 450] on div "Undo" at bounding box center [303, 540] width 19 height 8
click at [303, 450] on div "Undo" at bounding box center [303, 540] width 19 height 8
click at [595, 450] on icon at bounding box center [596, 540] width 12 height 12
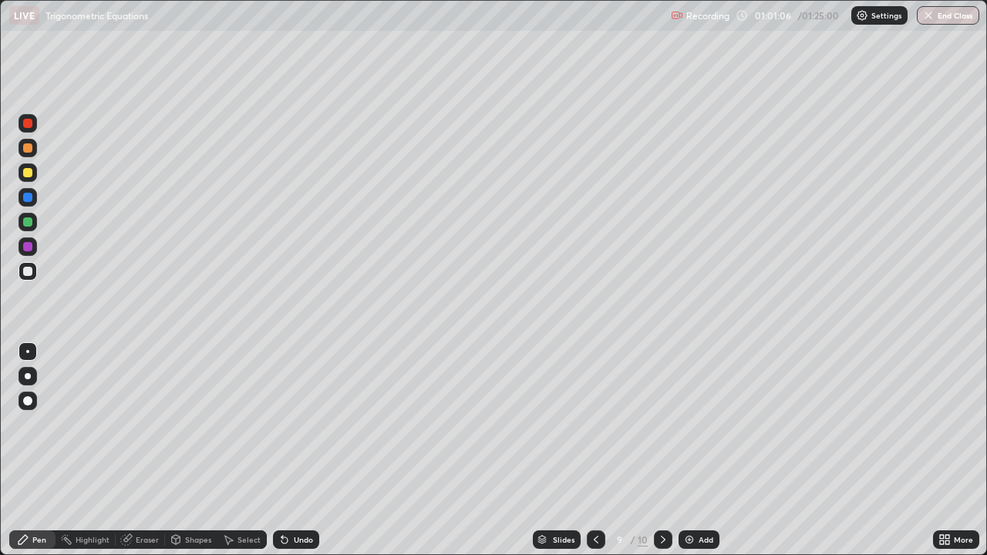
click at [662, 450] on icon at bounding box center [663, 540] width 12 height 12
click at [27, 223] on div at bounding box center [27, 222] width 9 height 9
click at [29, 272] on div at bounding box center [27, 271] width 9 height 9
click at [706, 450] on div "Add" at bounding box center [706, 540] width 15 height 8
click at [23, 171] on div at bounding box center [27, 172] width 9 height 9
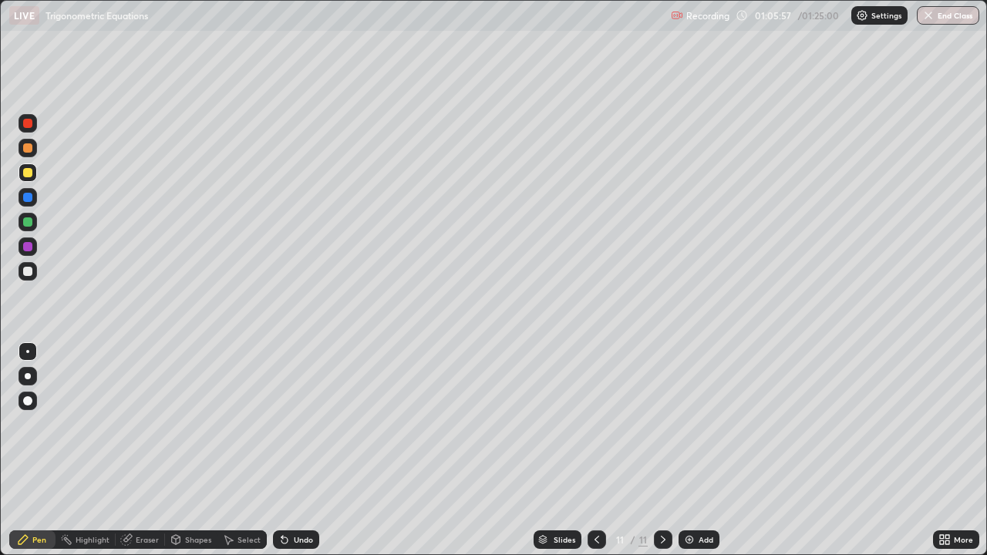
click at [595, 450] on icon at bounding box center [597, 540] width 12 height 12
click at [598, 450] on icon at bounding box center [597, 540] width 12 height 12
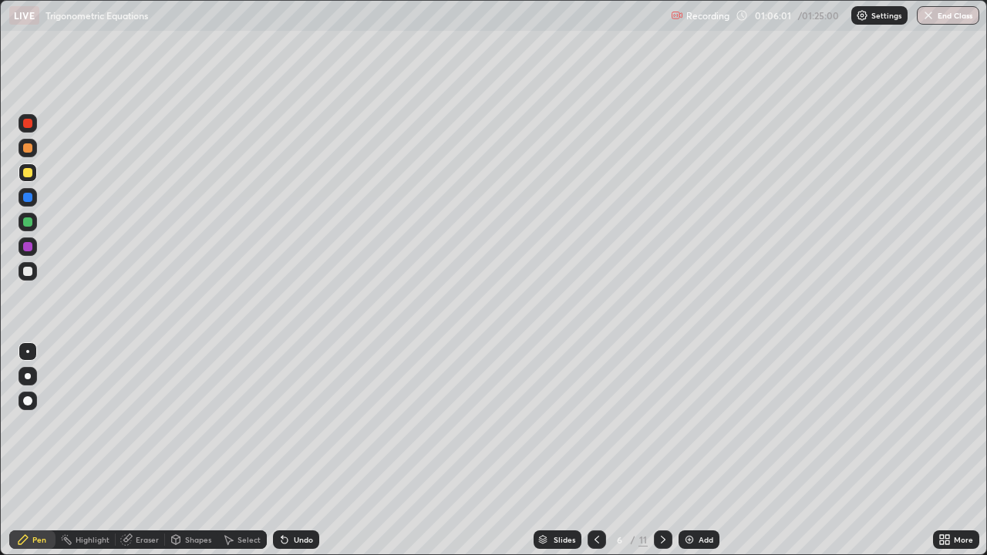
click at [600, 450] on div at bounding box center [597, 540] width 19 height 31
click at [595, 450] on icon at bounding box center [597, 540] width 12 height 12
click at [605, 450] on div at bounding box center [597, 540] width 19 height 31
click at [603, 450] on div at bounding box center [597, 540] width 19 height 19
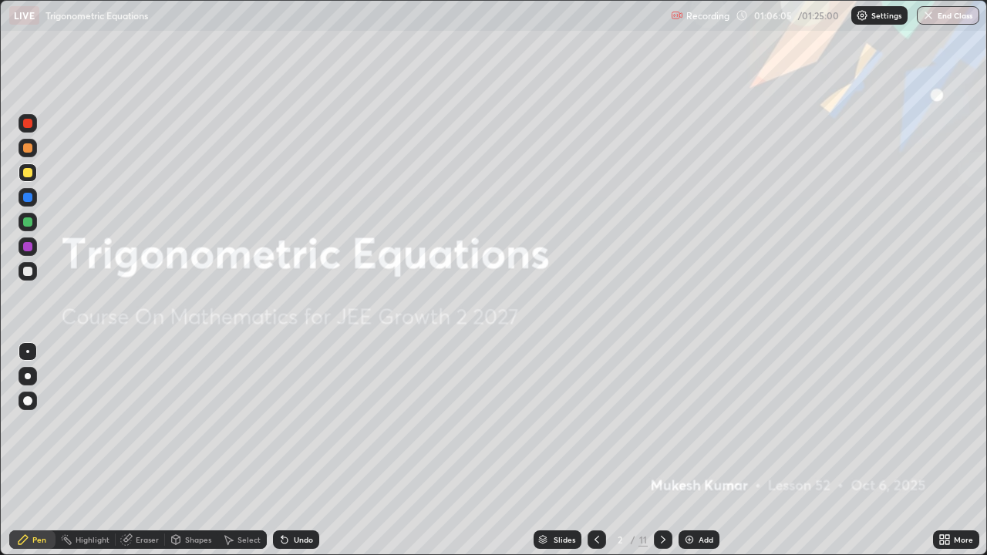
click at [661, 450] on icon at bounding box center [663, 540] width 12 height 12
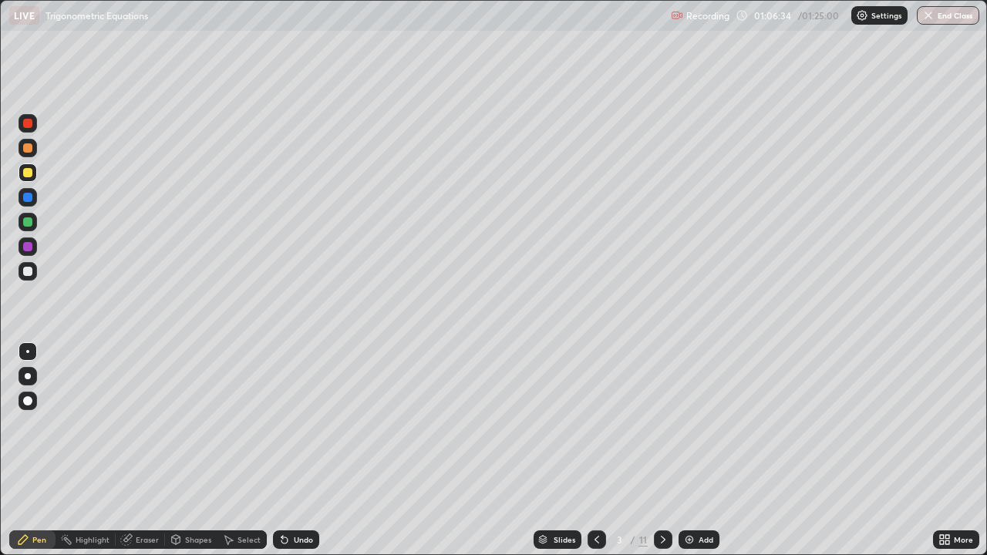
click at [662, 450] on icon at bounding box center [663, 540] width 12 height 12
click at [664, 450] on icon at bounding box center [663, 540] width 12 height 12
click at [662, 450] on icon at bounding box center [663, 540] width 12 height 12
click at [663, 450] on icon at bounding box center [663, 540] width 12 height 12
click at [665, 450] on icon at bounding box center [663, 540] width 12 height 12
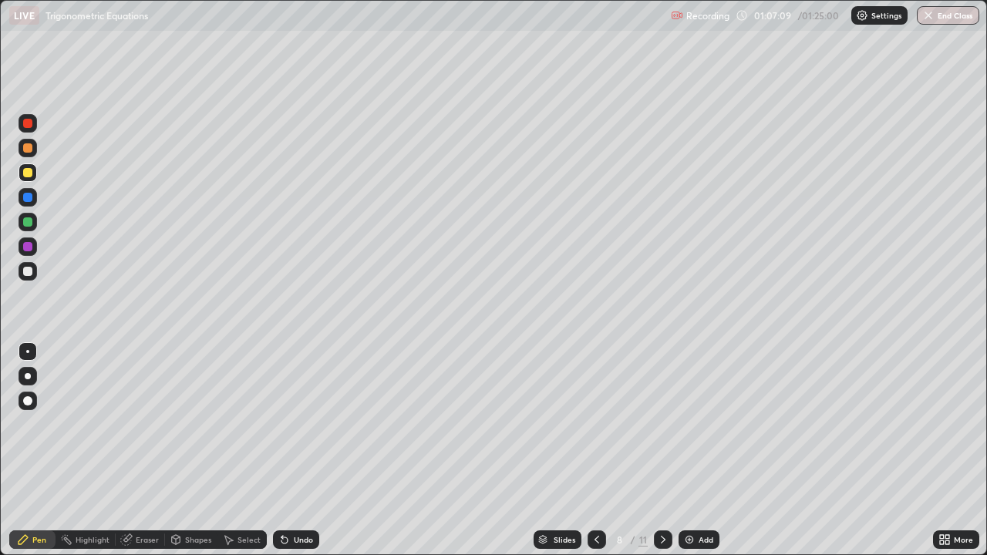
click at [663, 450] on icon at bounding box center [663, 540] width 12 height 12
click at [595, 450] on icon at bounding box center [597, 540] width 12 height 12
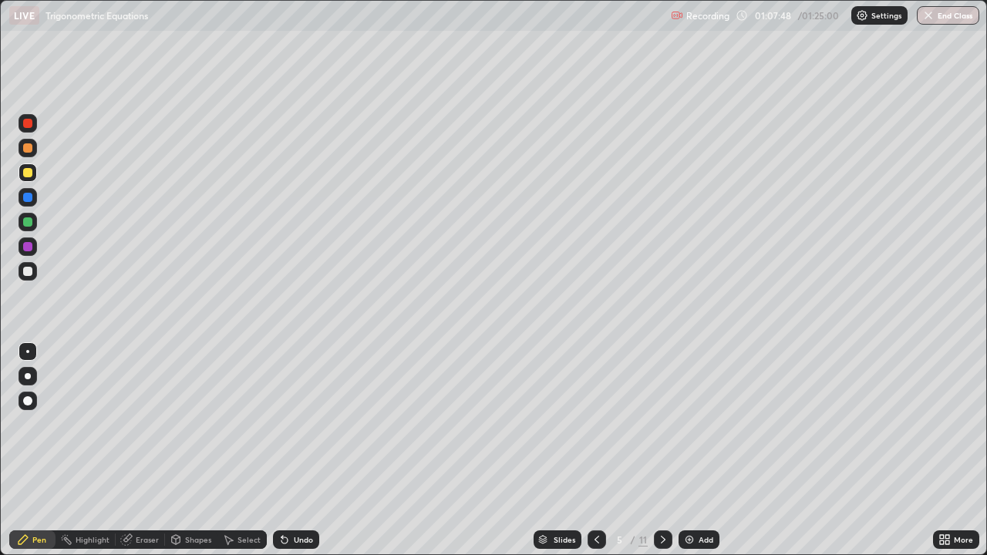
click at [594, 450] on icon at bounding box center [597, 540] width 12 height 12
click at [662, 450] on icon at bounding box center [663, 540] width 5 height 8
click at [663, 450] on icon at bounding box center [663, 540] width 5 height 8
click at [664, 450] on icon at bounding box center [663, 540] width 12 height 12
click at [661, 450] on icon at bounding box center [663, 540] width 5 height 8
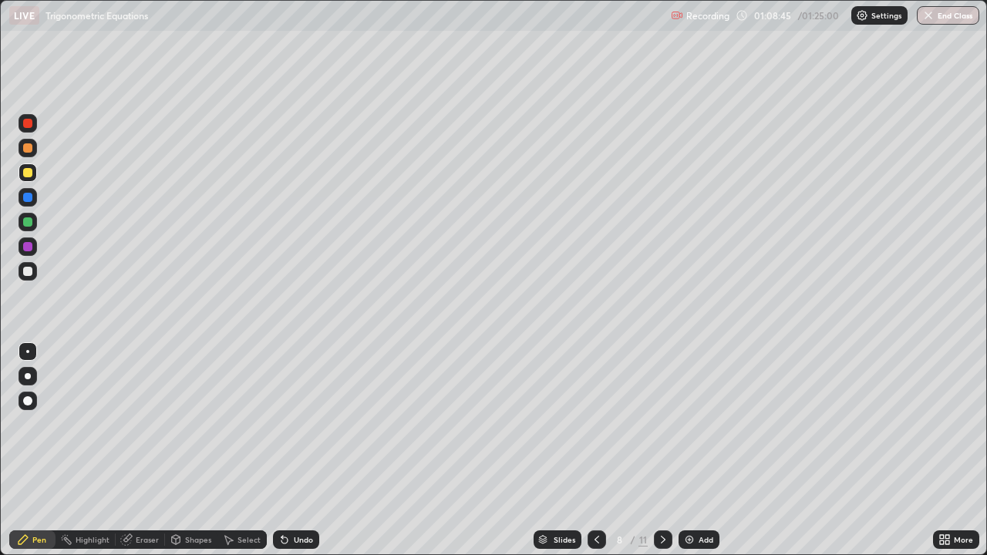
click at [662, 450] on icon at bounding box center [663, 540] width 12 height 12
click at [949, 12] on button "End Class" at bounding box center [948, 15] width 62 height 19
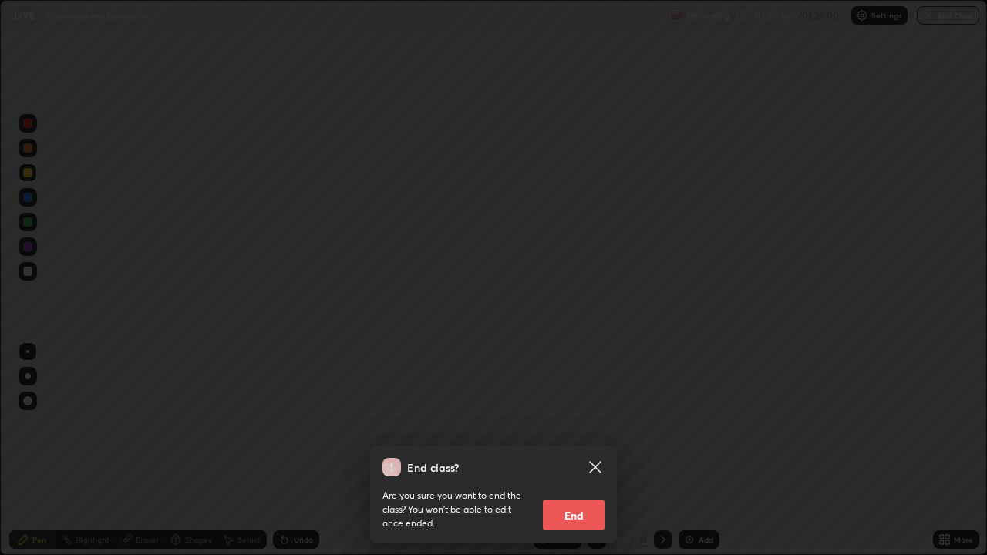
click at [568, 450] on button "End" at bounding box center [574, 515] width 62 height 31
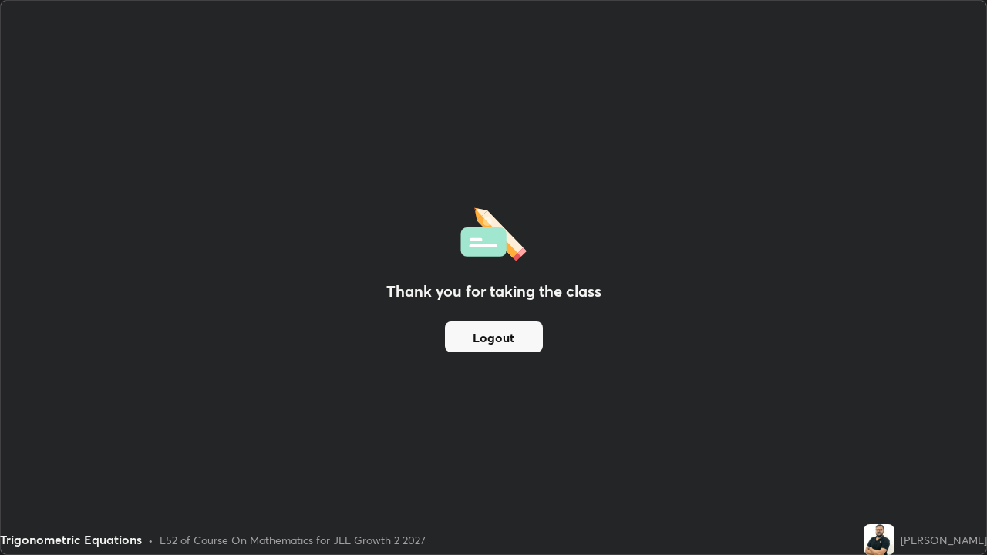
click at [502, 339] on button "Logout" at bounding box center [494, 337] width 98 height 31
